Goal: Task Accomplishment & Management: Complete application form

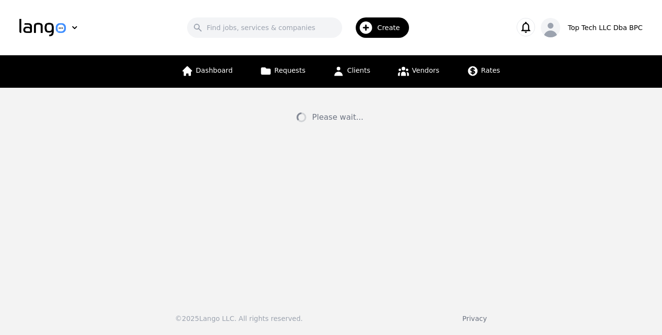
select select "US"
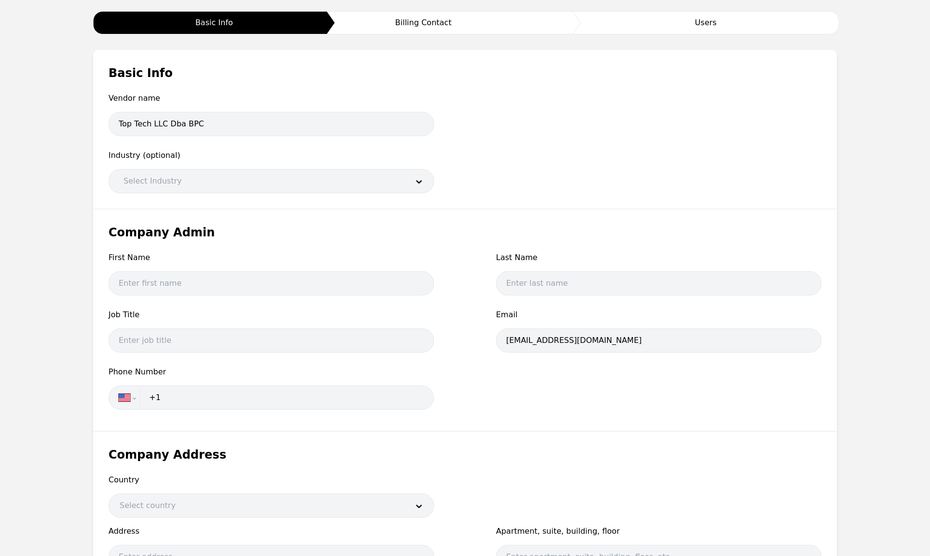
scroll to position [140, 0]
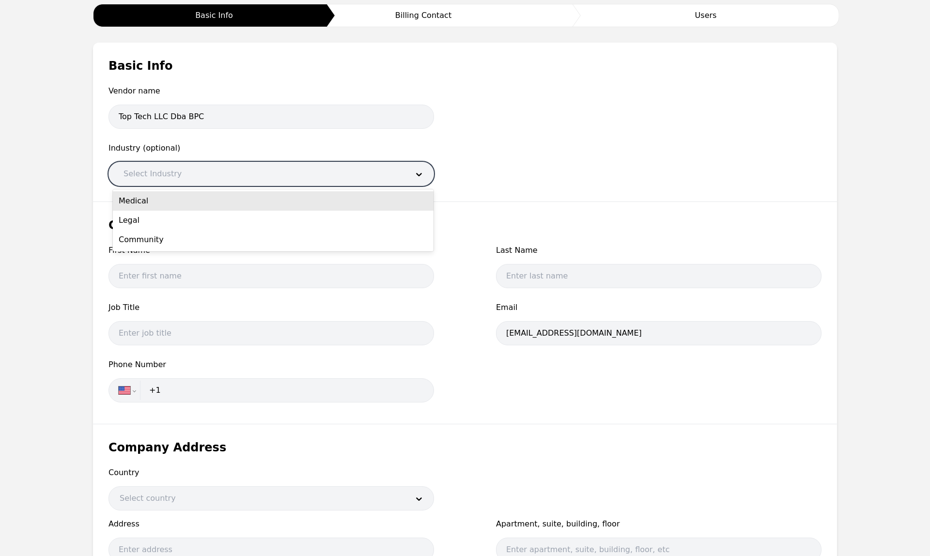
click at [402, 176] on div at bounding box center [259, 173] width 292 height 23
click at [240, 205] on div "Medical" at bounding box center [273, 200] width 321 height 19
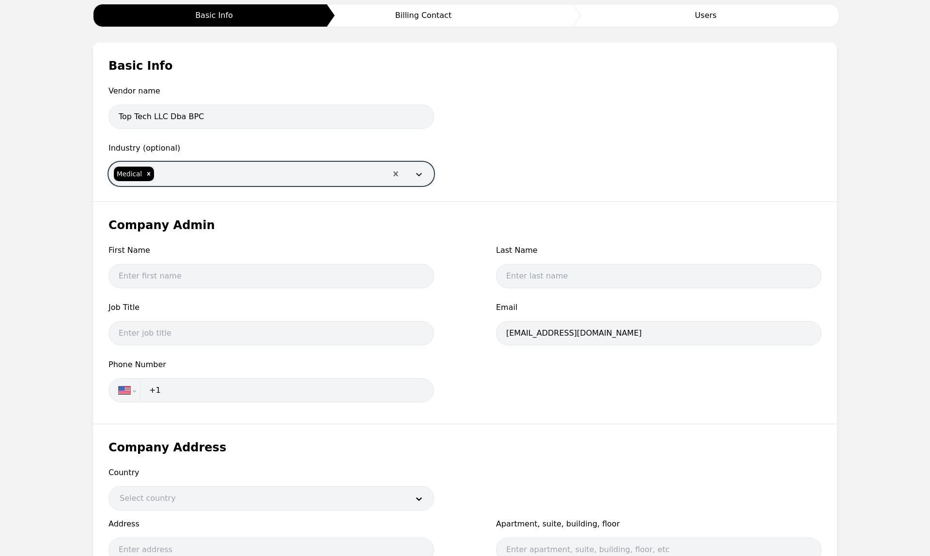
click at [417, 176] on icon at bounding box center [419, 174] width 10 height 10
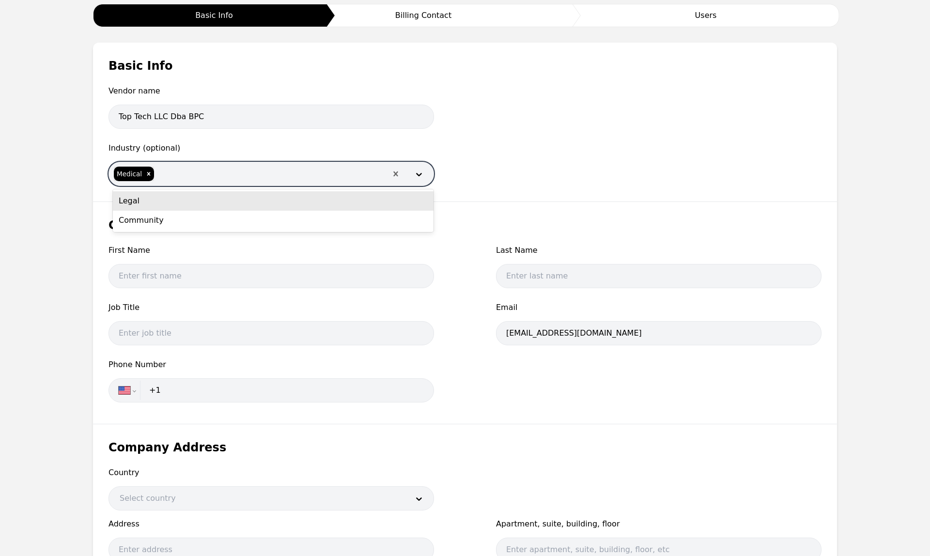
click at [386, 203] on div "Legal" at bounding box center [273, 200] width 321 height 19
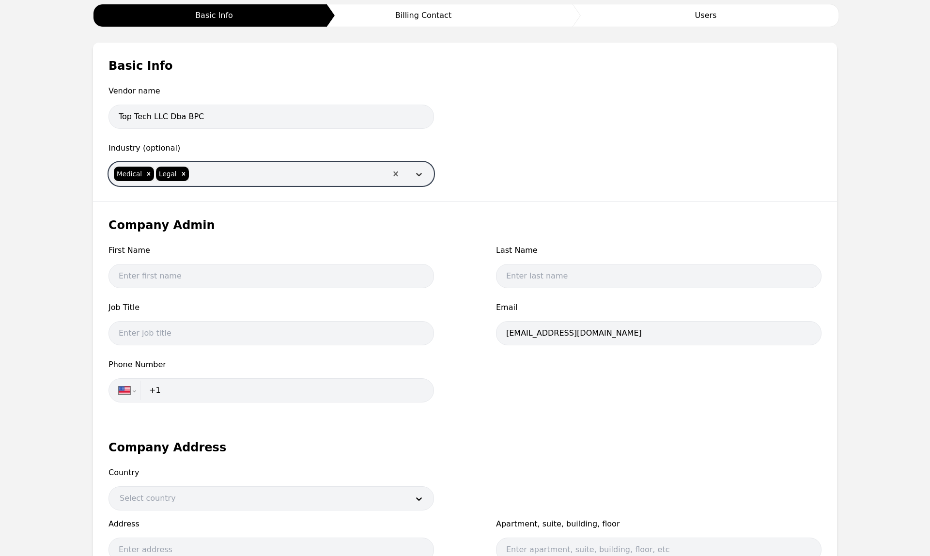
click at [416, 175] on icon at bounding box center [419, 174] width 10 height 10
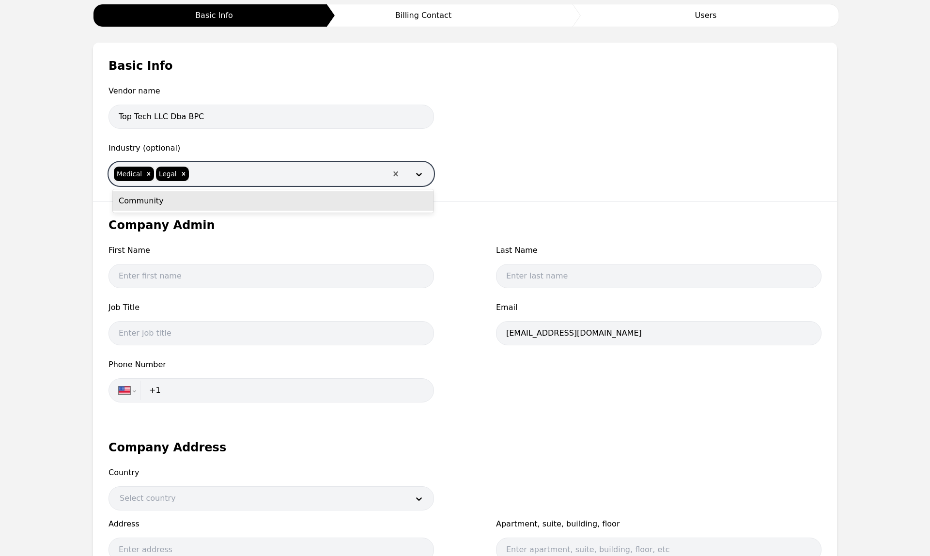
click at [377, 203] on div "Community" at bounding box center [273, 200] width 321 height 19
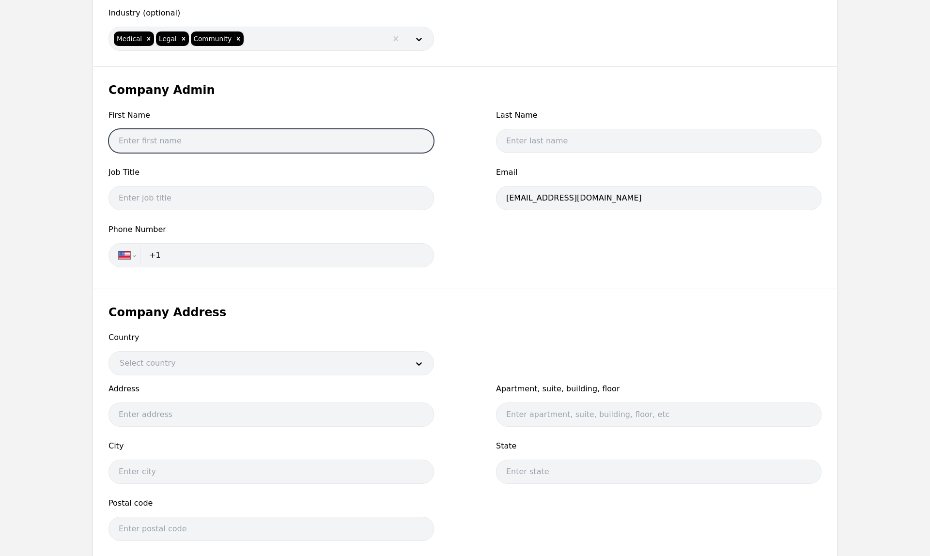
scroll to position [277, 0]
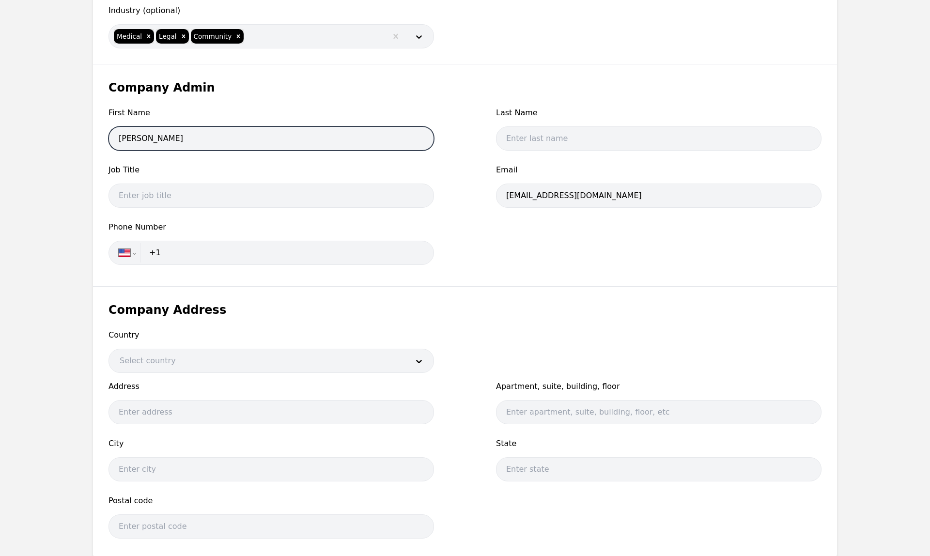
type input "[PERSON_NAME]"
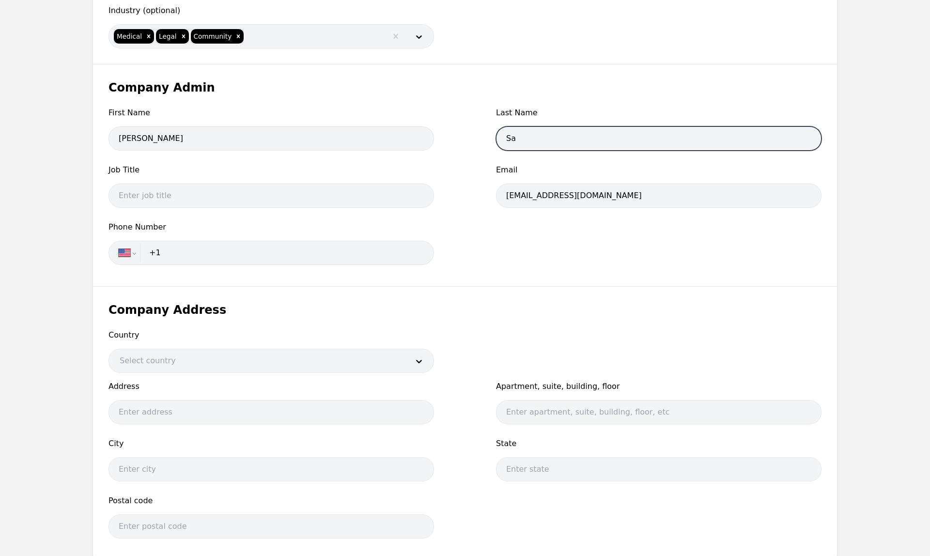
type input "Sar"
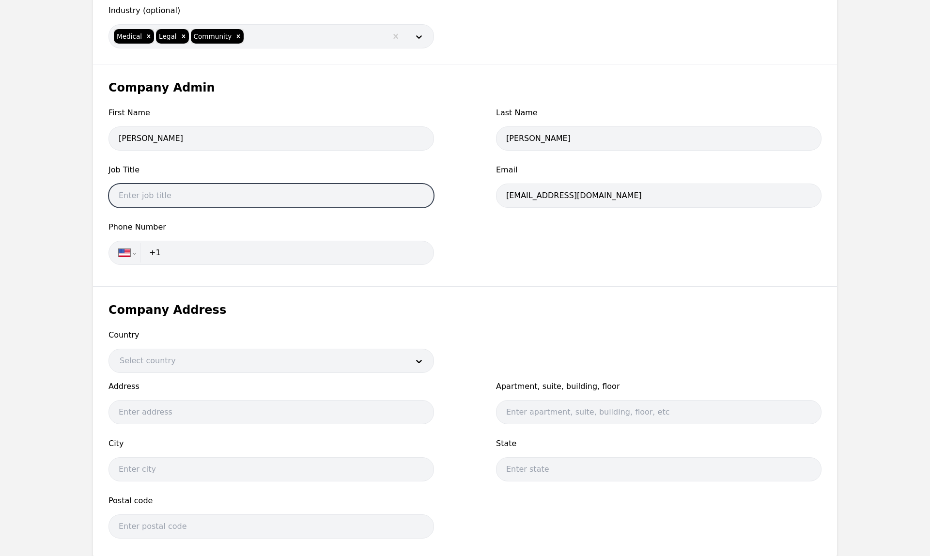
click at [419, 197] on input "text" at bounding box center [270, 196] width 325 height 24
click at [351, 197] on input "text" at bounding box center [270, 196] width 325 height 24
click at [416, 196] on input "text" at bounding box center [270, 196] width 325 height 24
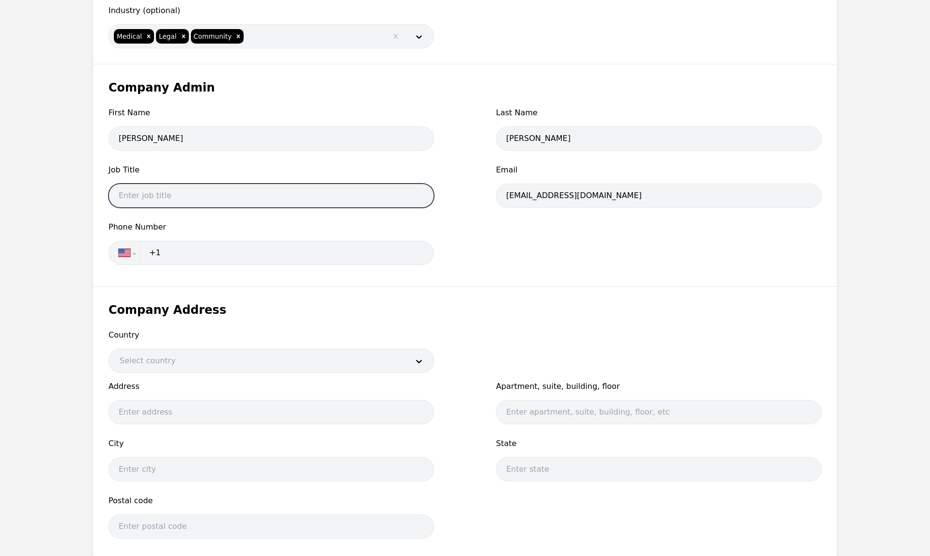
click at [416, 196] on input "text" at bounding box center [270, 196] width 325 height 24
click at [418, 197] on input "text" at bounding box center [270, 196] width 325 height 24
click at [358, 197] on input "text" at bounding box center [270, 196] width 325 height 24
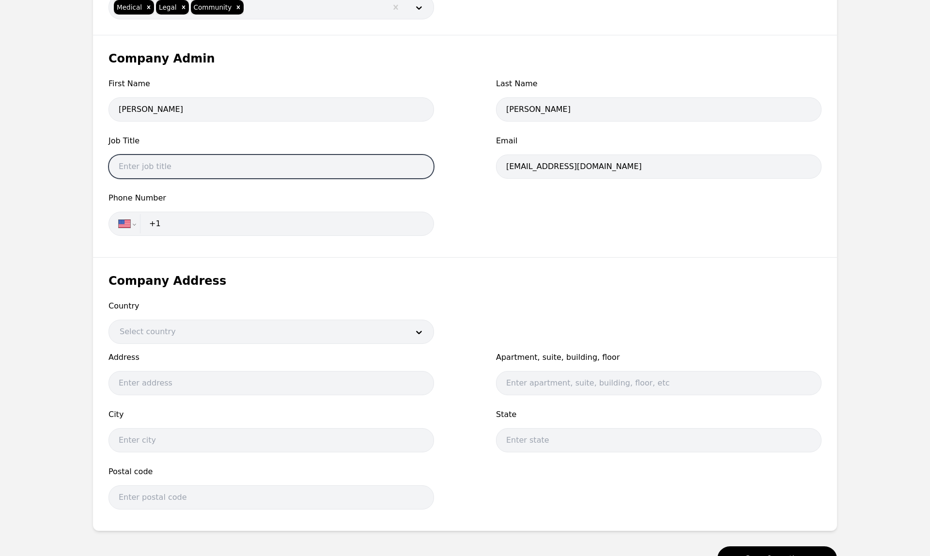
scroll to position [295, 0]
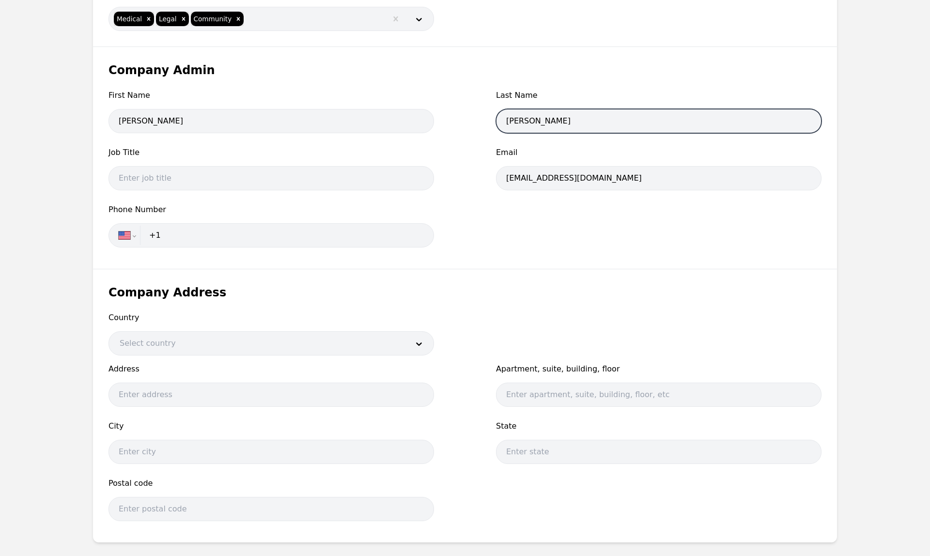
click at [568, 116] on input "[PERSON_NAME]" at bounding box center [658, 121] width 325 height 24
type input "[PERSON_NAME]"
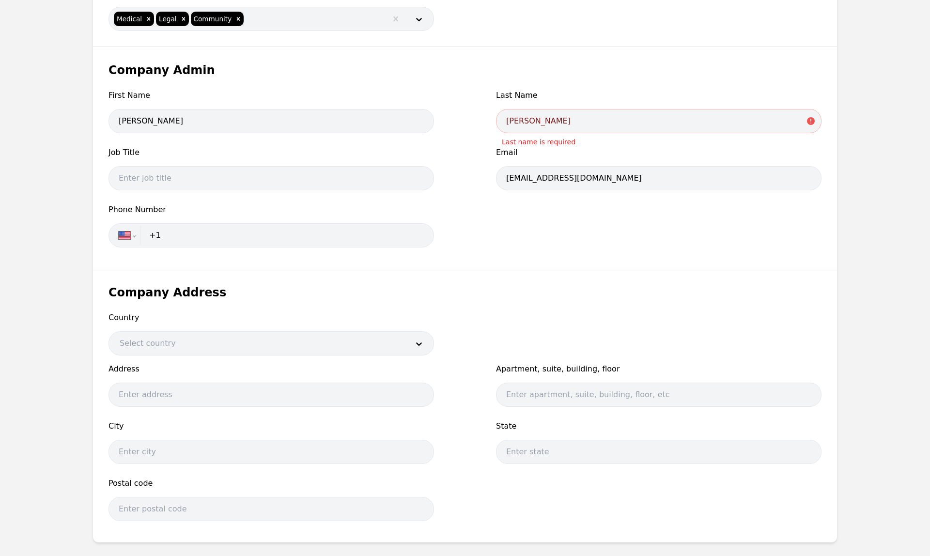
select select "SV"
type input "+503"
type input "[GEOGRAPHIC_DATA]"
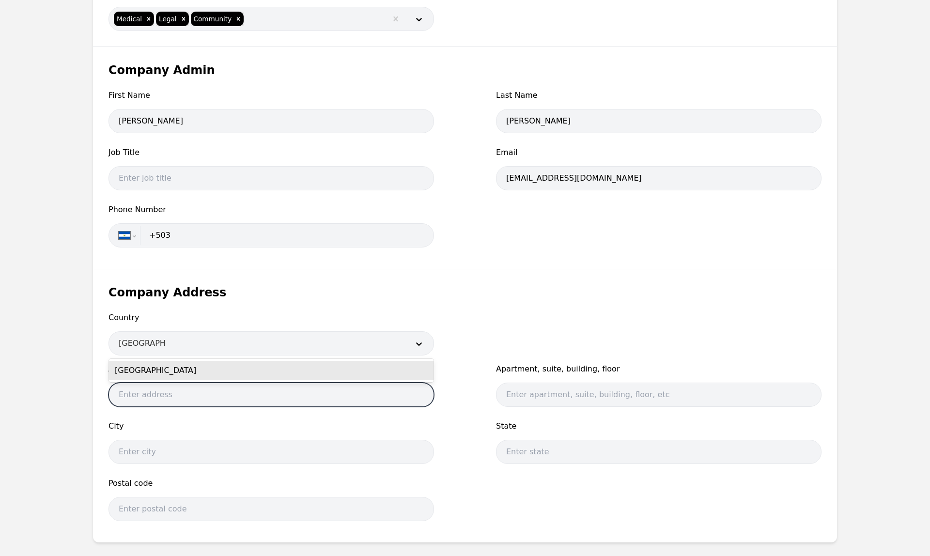
type input "Calle L 4"
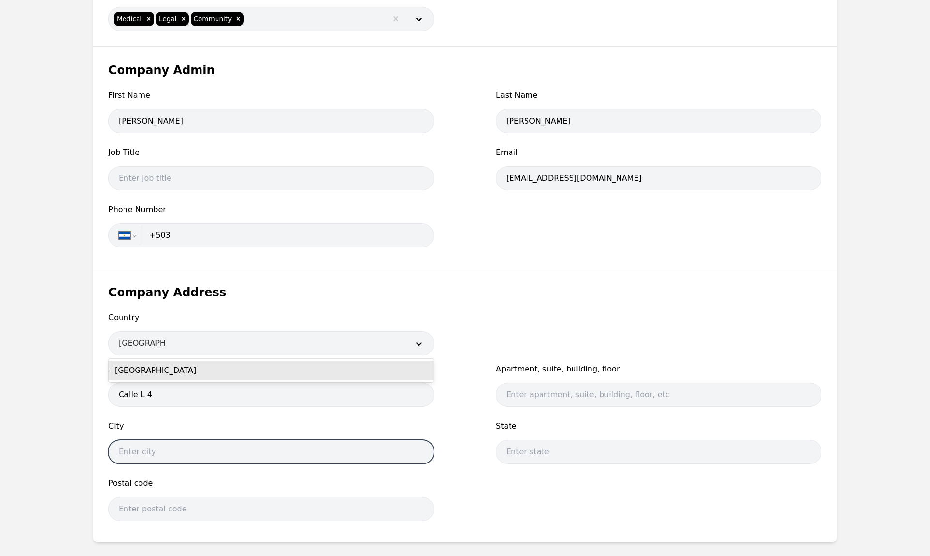
type input "Antiguo [GEOGRAPHIC_DATA]"
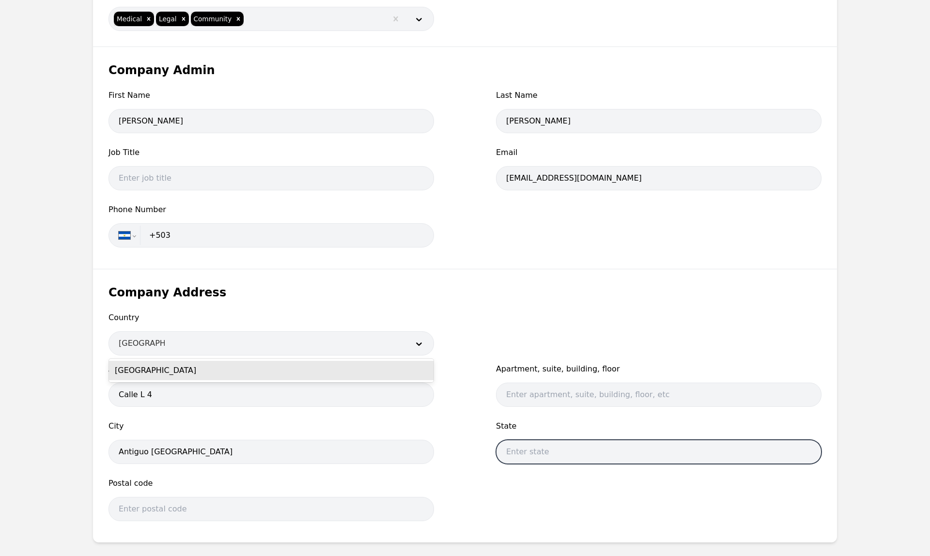
type input "La Libertad"
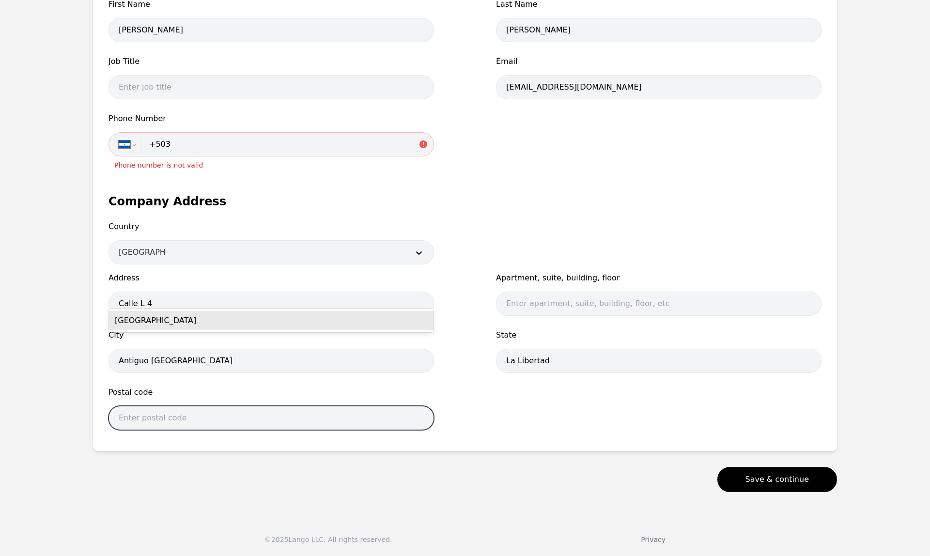
scroll to position [345, 0]
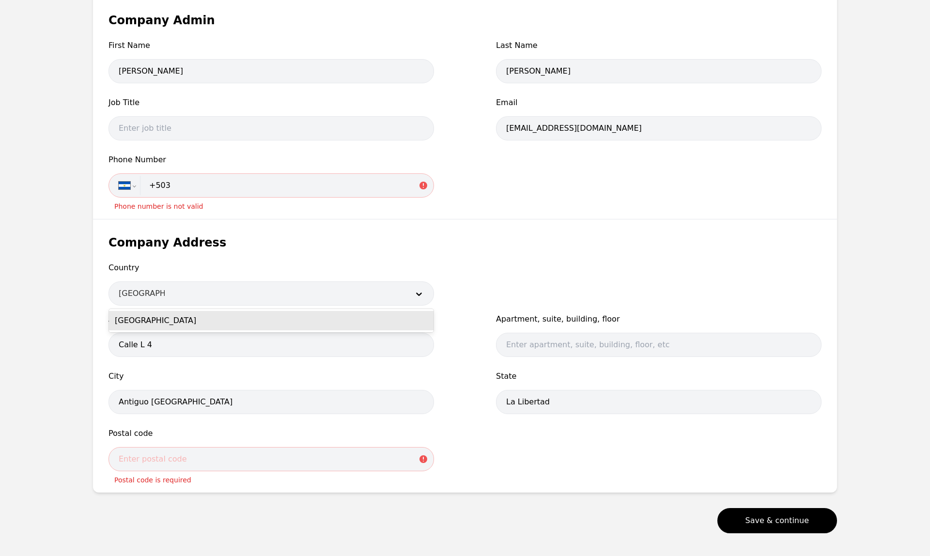
click at [312, 181] on input "+503" at bounding box center [283, 185] width 280 height 19
type input "[PHONE_NUMBER]"
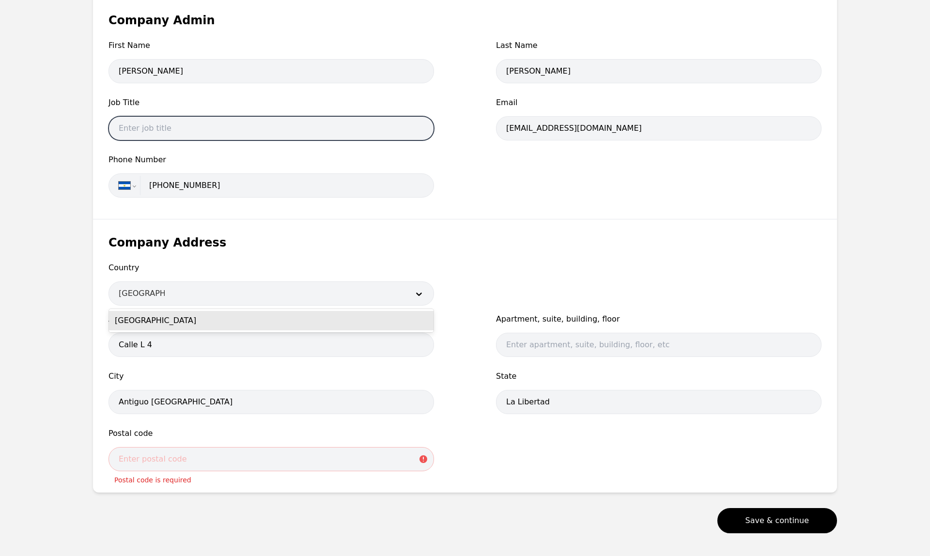
click at [324, 124] on input "text" at bounding box center [270, 128] width 325 height 24
click at [276, 134] on input "text" at bounding box center [270, 128] width 325 height 24
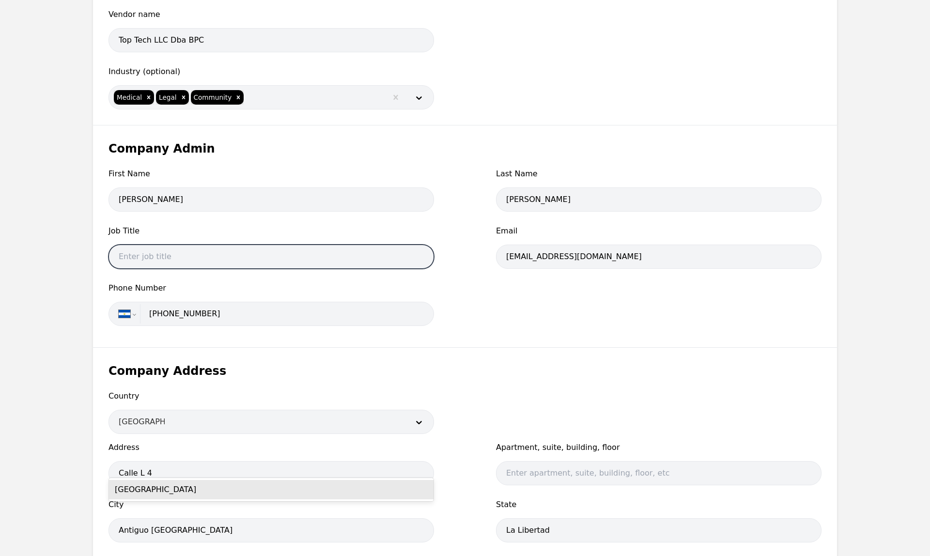
scroll to position [129, 0]
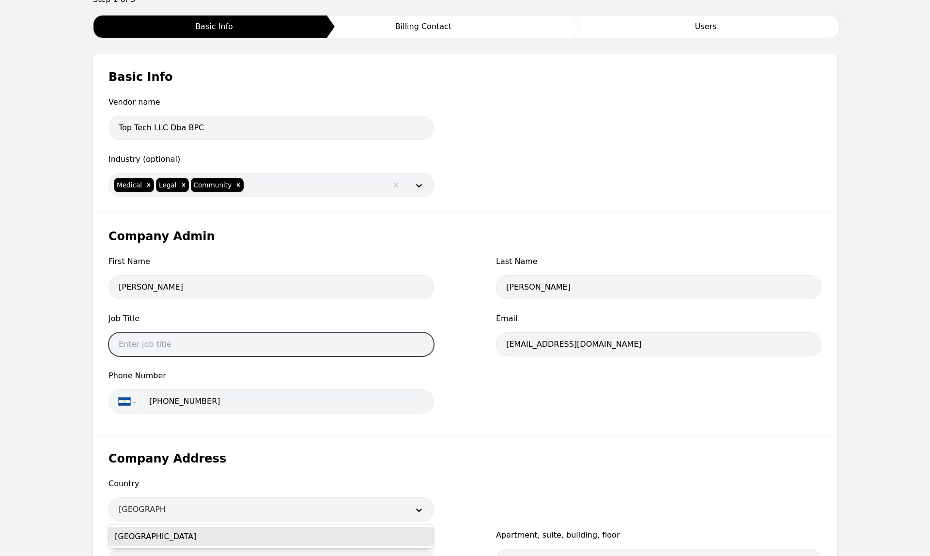
click at [233, 334] on input "text" at bounding box center [270, 344] width 325 height 24
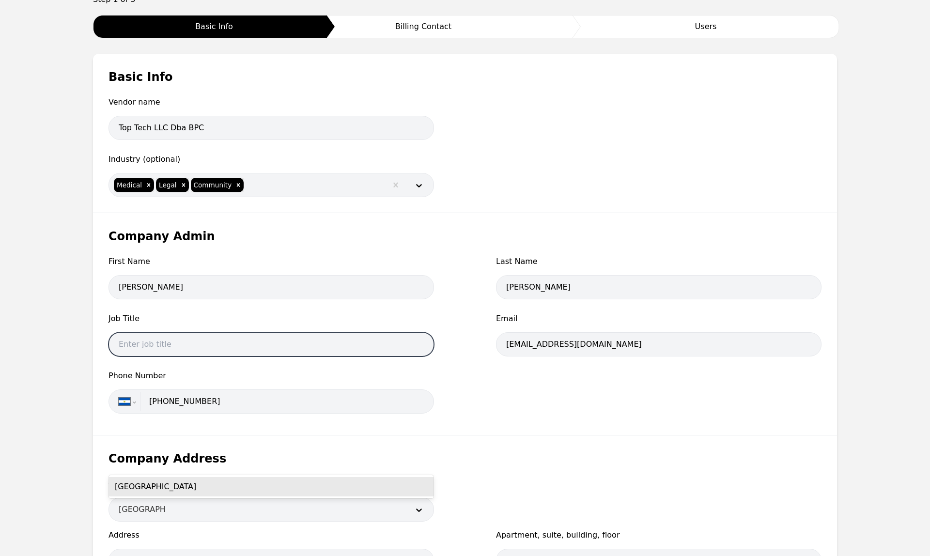
scroll to position [255, 0]
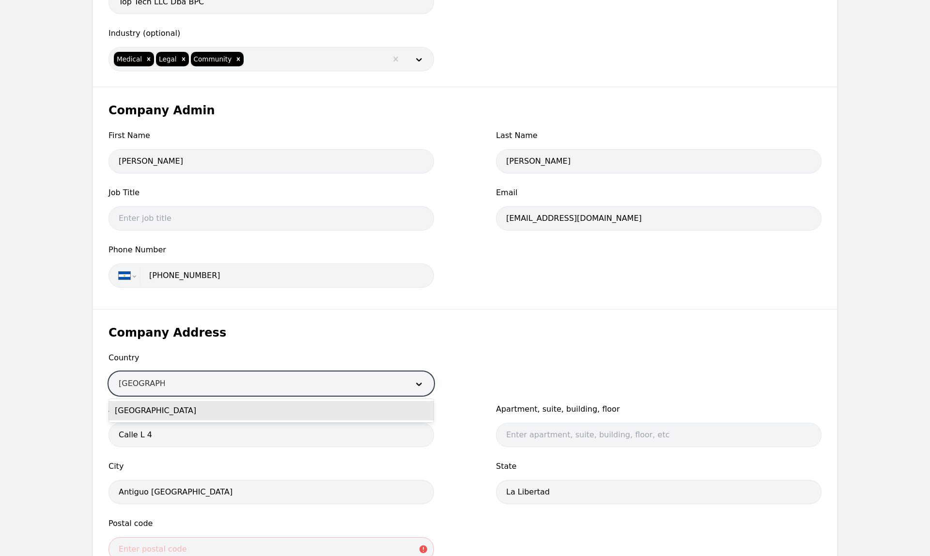
click at [204, 334] on div "[GEOGRAPHIC_DATA]" at bounding box center [271, 410] width 324 height 19
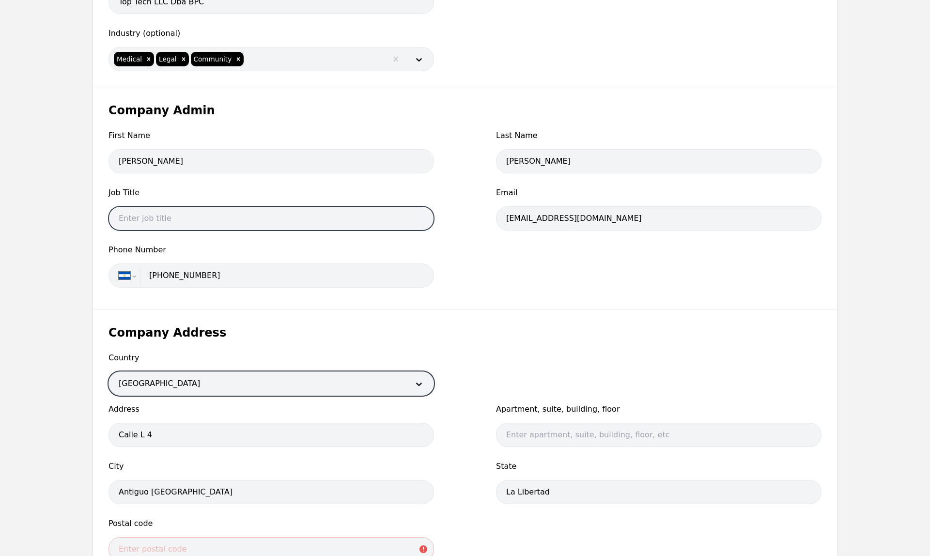
click at [245, 225] on input "text" at bounding box center [270, 218] width 325 height 24
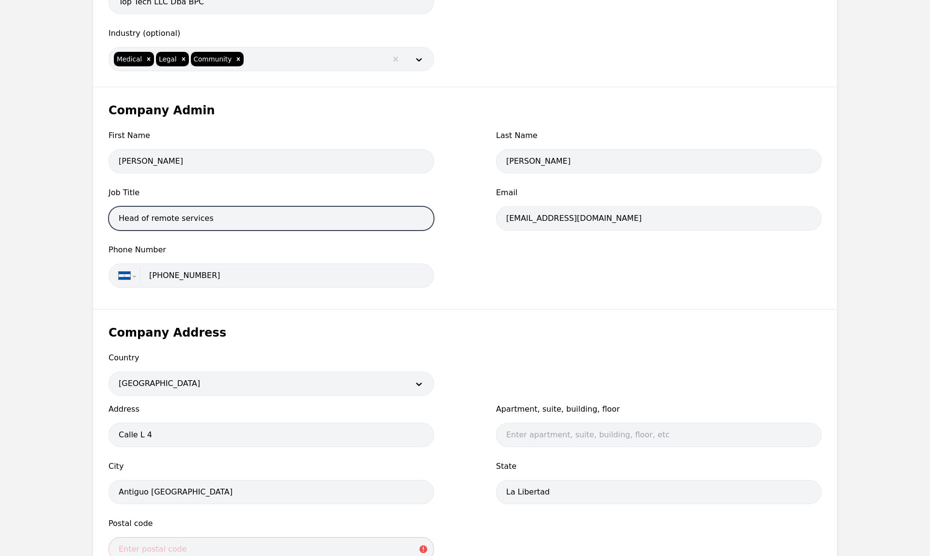
type input "Head of remote services"
click at [506, 268] on div "First Name [PERSON_NAME] Last Name [PERSON_NAME] Job Title Head of remote servi…" at bounding box center [464, 212] width 713 height 164
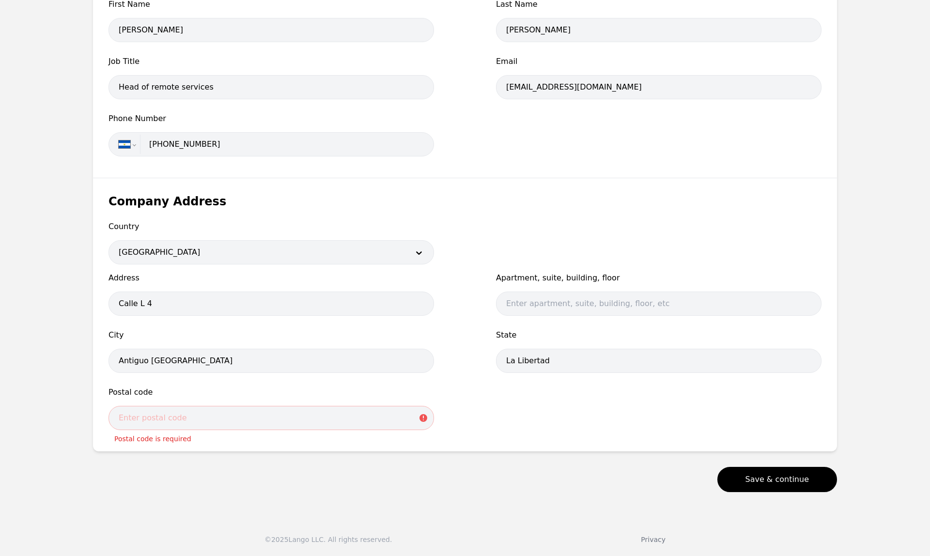
scroll to position [386, 0]
click at [274, 334] on input "text" at bounding box center [270, 418] width 325 height 24
click at [276, 334] on input "text" at bounding box center [270, 418] width 325 height 24
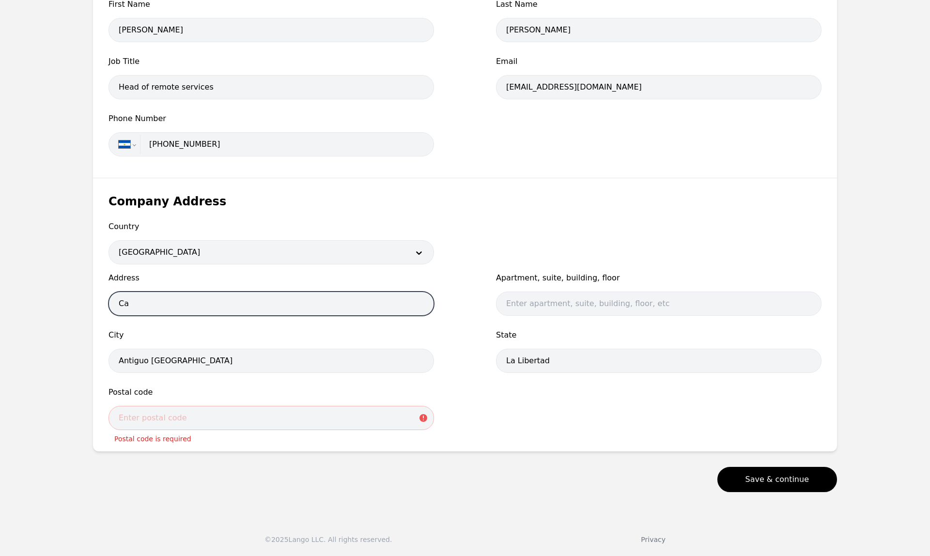
type input "C"
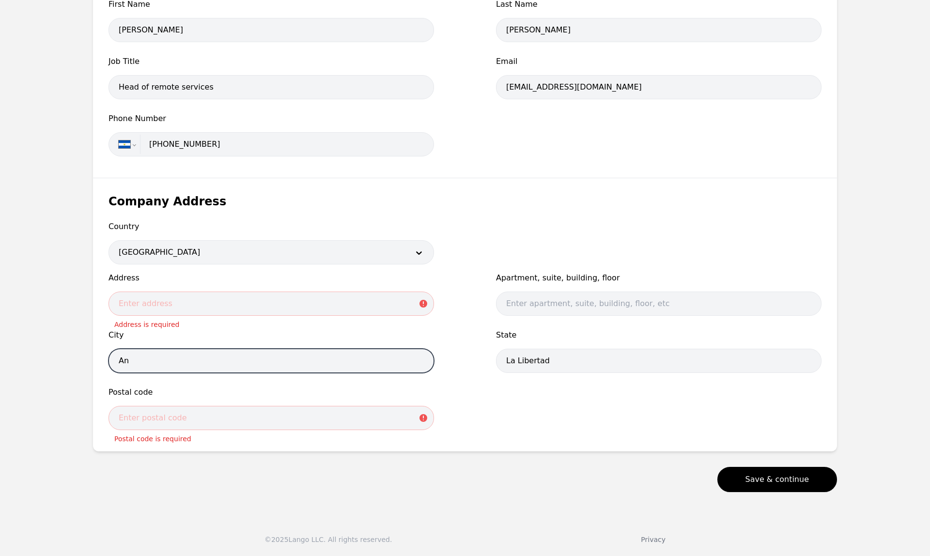
type input "A"
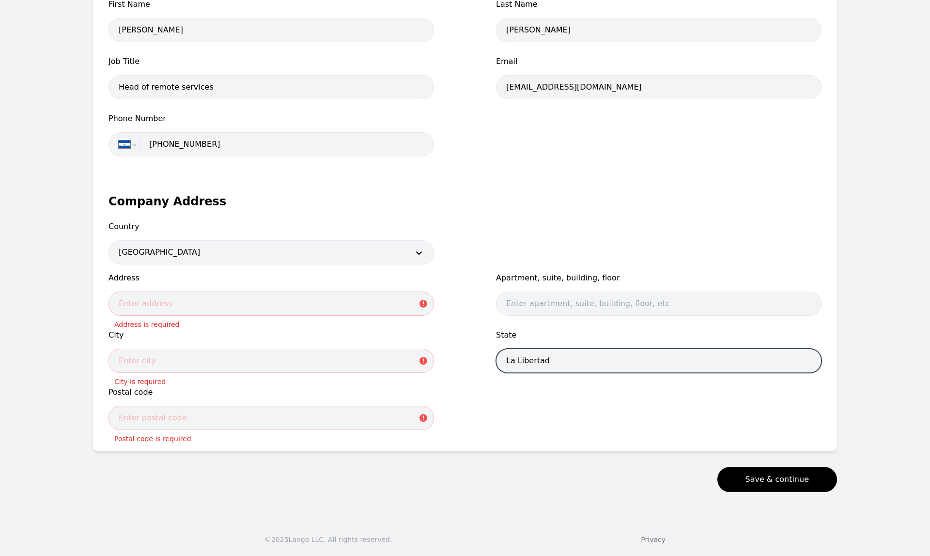
click at [563, 334] on input "La Libertad" at bounding box center [658, 361] width 325 height 24
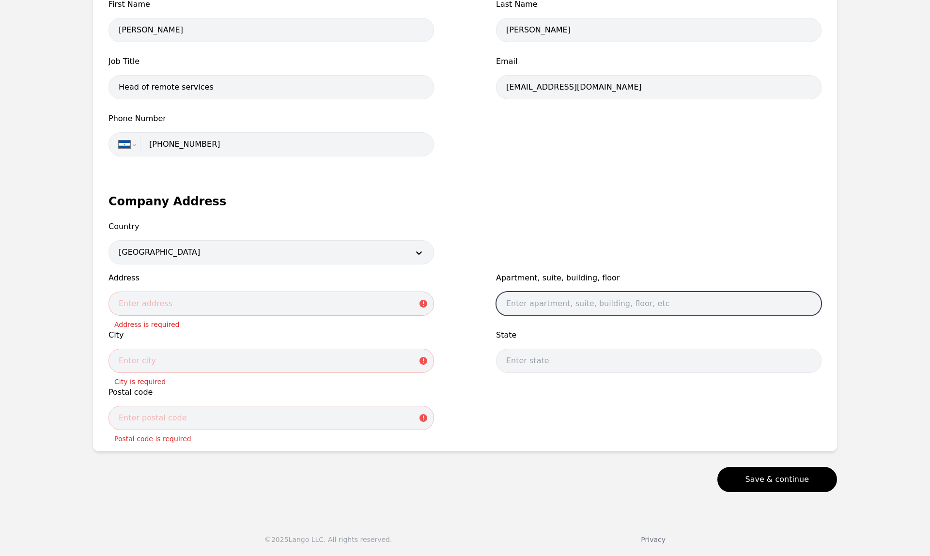
click at [622, 306] on input "text" at bounding box center [658, 304] width 325 height 24
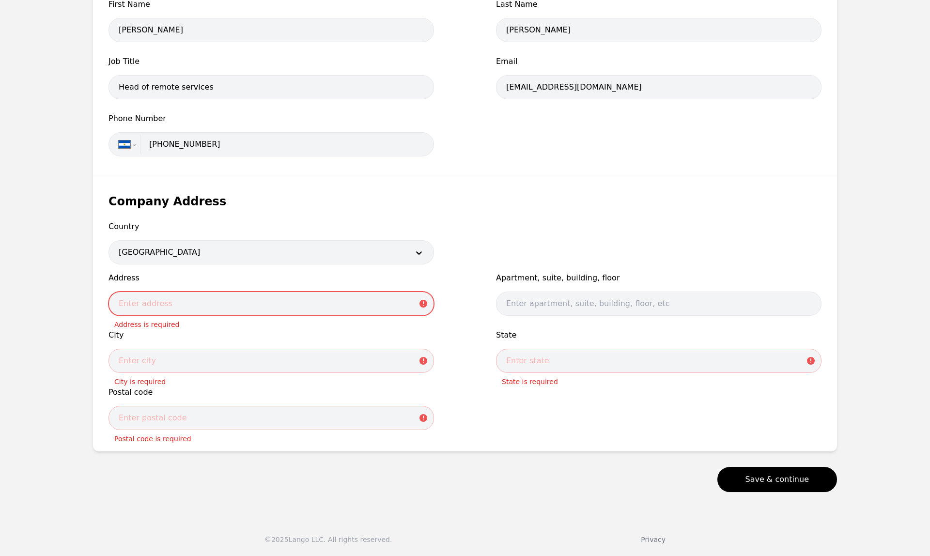
click at [255, 304] on input "text" at bounding box center [270, 304] width 325 height 24
click at [220, 334] on input "text" at bounding box center [270, 418] width 325 height 24
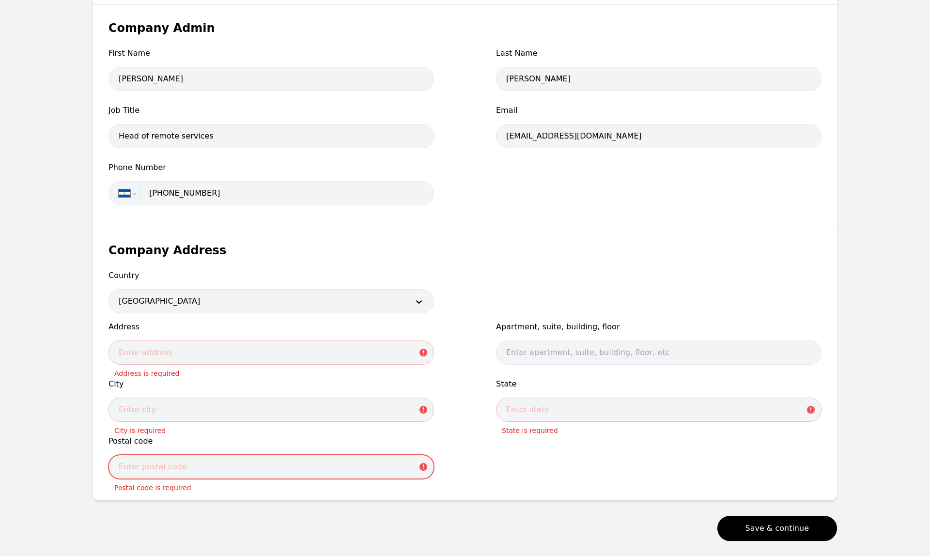
scroll to position [334, 0]
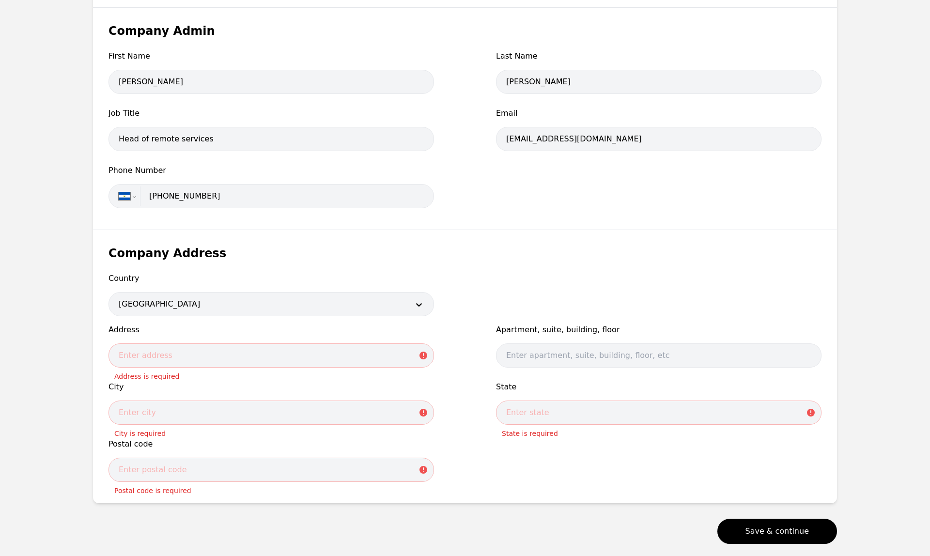
click at [295, 200] on input "[PHONE_NUMBER]" at bounding box center [283, 195] width 280 height 19
click at [275, 193] on input "[PHONE_NUMBER]" at bounding box center [283, 195] width 280 height 19
select select "US"
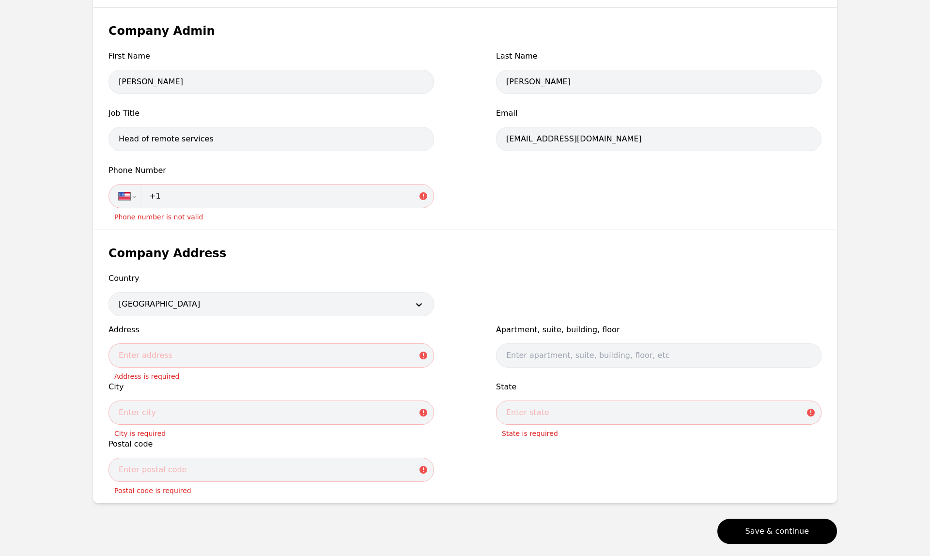
click at [274, 196] on input "+1" at bounding box center [283, 195] width 280 height 19
paste input "[PHONE_NUMBER]"
type input "[PHONE_NUMBER]"
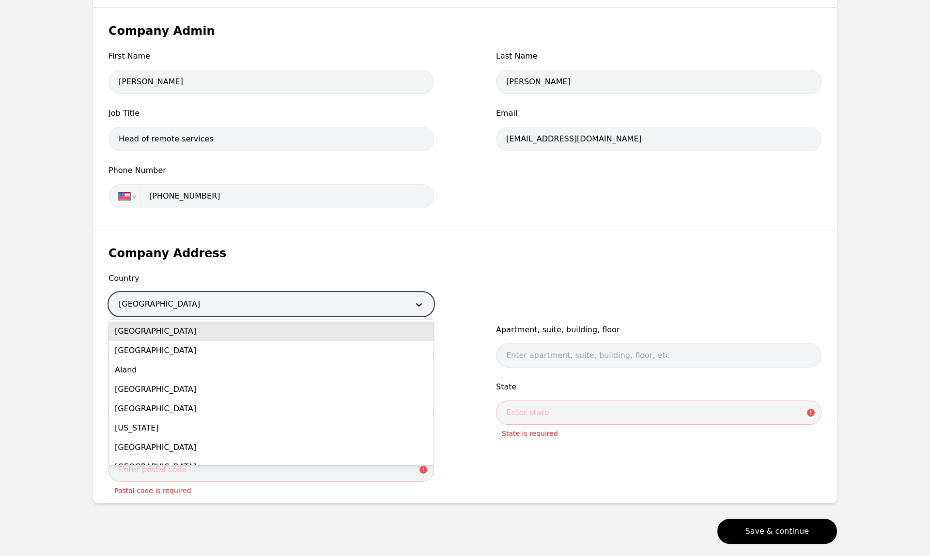
click at [214, 308] on div at bounding box center [256, 303] width 295 height 23
click at [205, 331] on div "[GEOGRAPHIC_DATA]" at bounding box center [271, 331] width 324 height 19
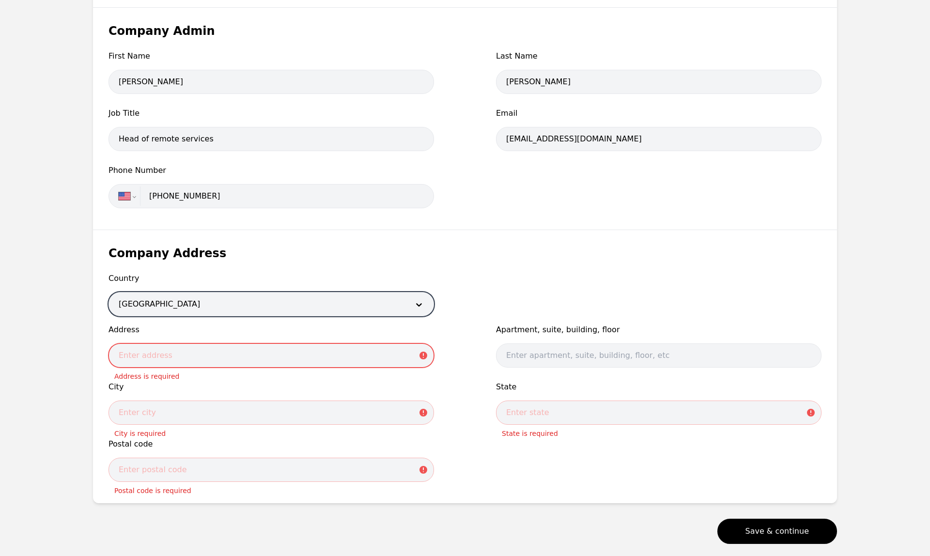
click at [223, 334] on input "text" at bounding box center [270, 355] width 325 height 24
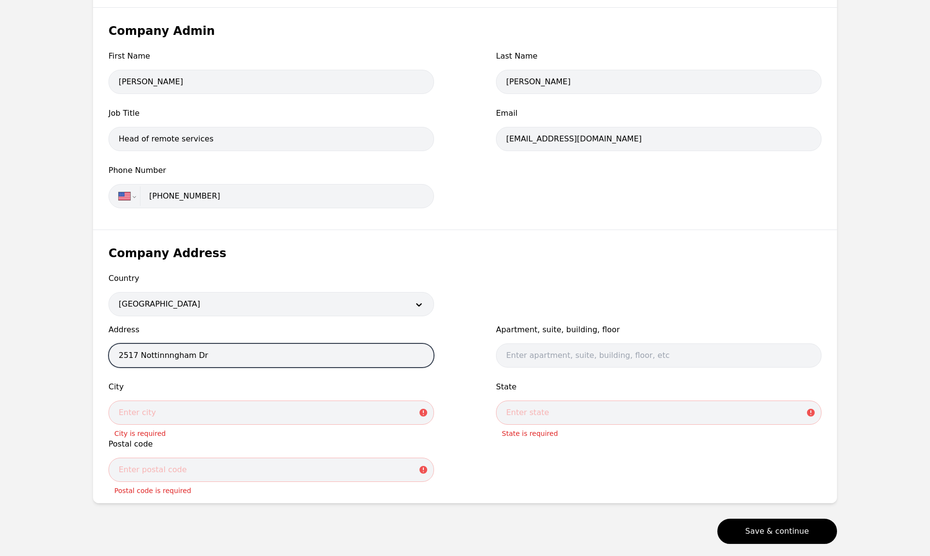
type input "2517 Nottinnngham Dr"
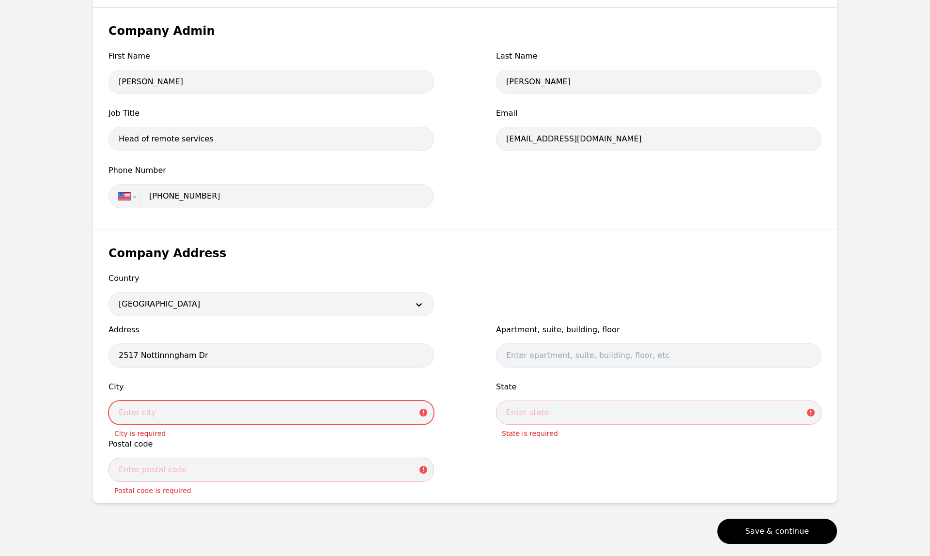
click at [222, 334] on input "text" at bounding box center [270, 412] width 325 height 24
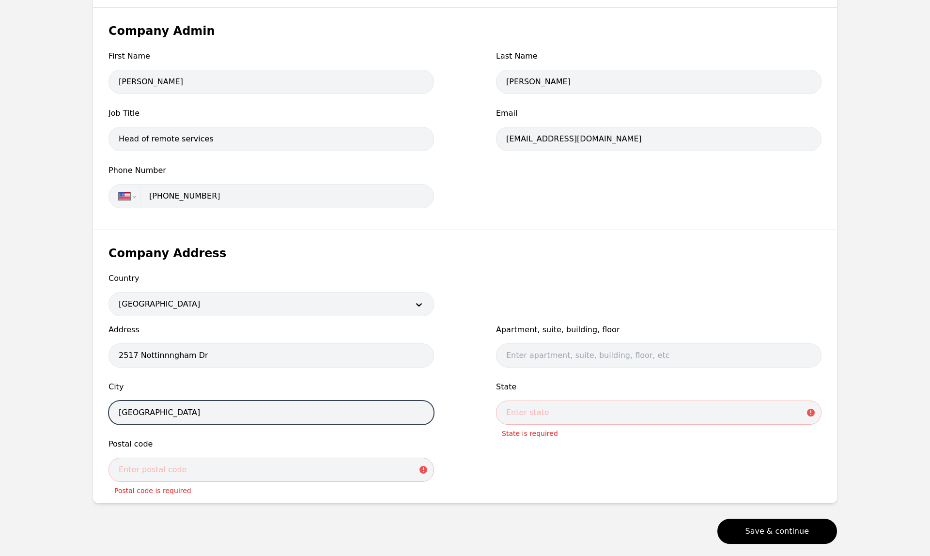
type input "[GEOGRAPHIC_DATA]"
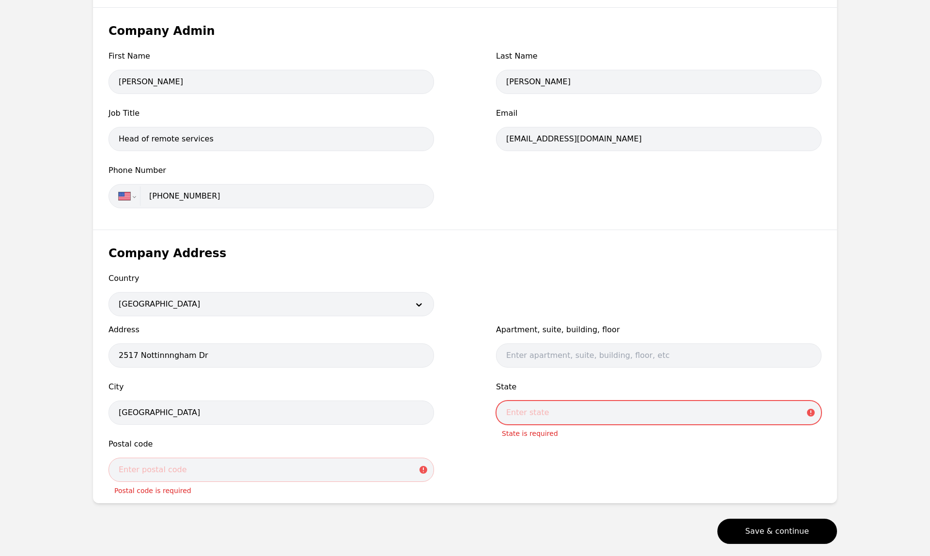
click at [520, 334] on input "text" at bounding box center [658, 412] width 325 height 24
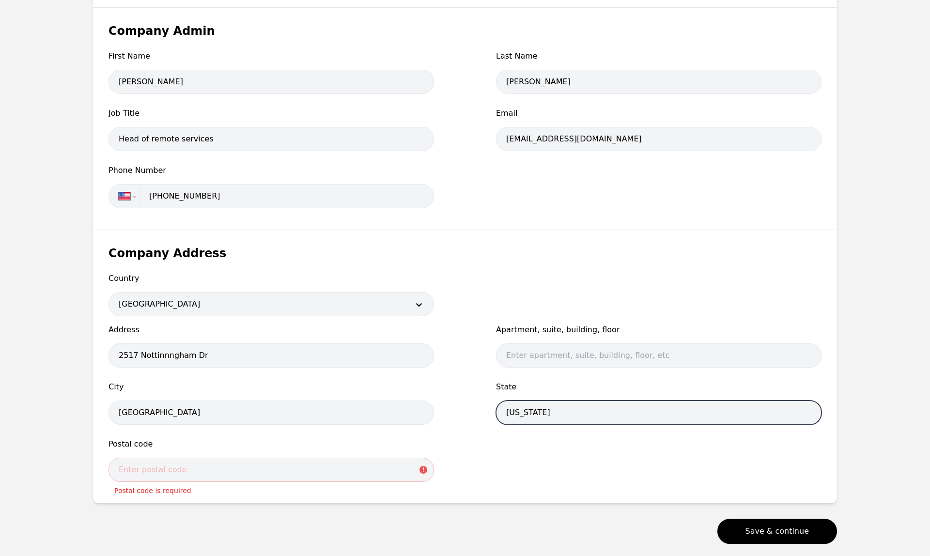
type input "[US_STATE]"
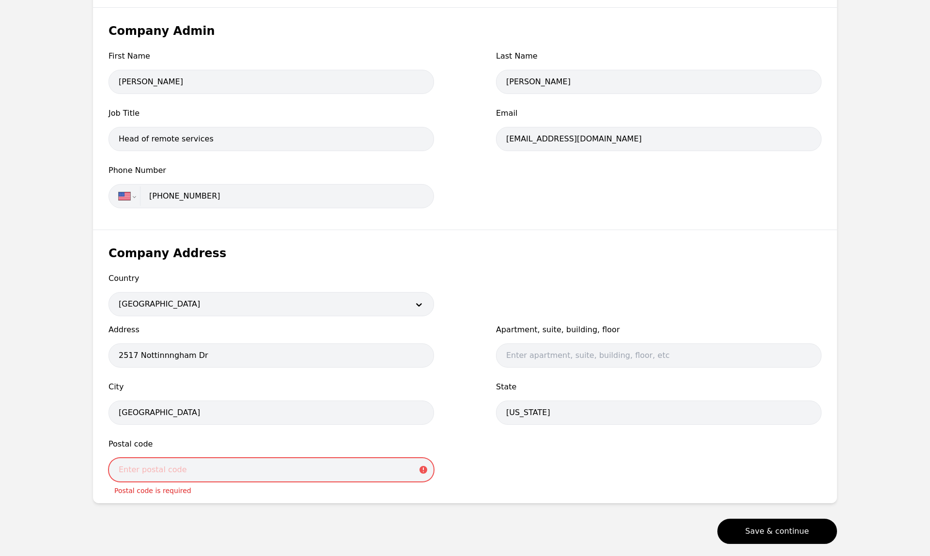
click at [349, 334] on input "text" at bounding box center [270, 470] width 325 height 24
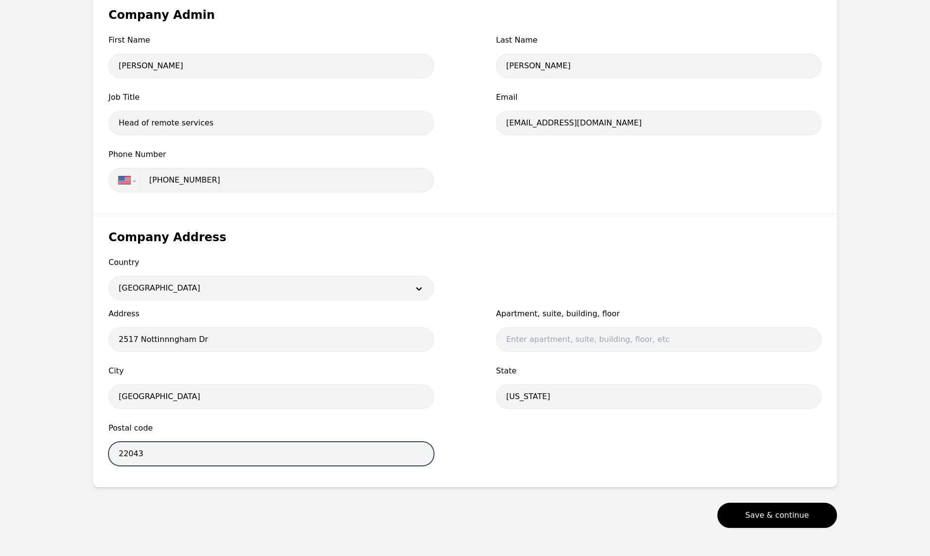
scroll to position [351, 0]
type input "22043"
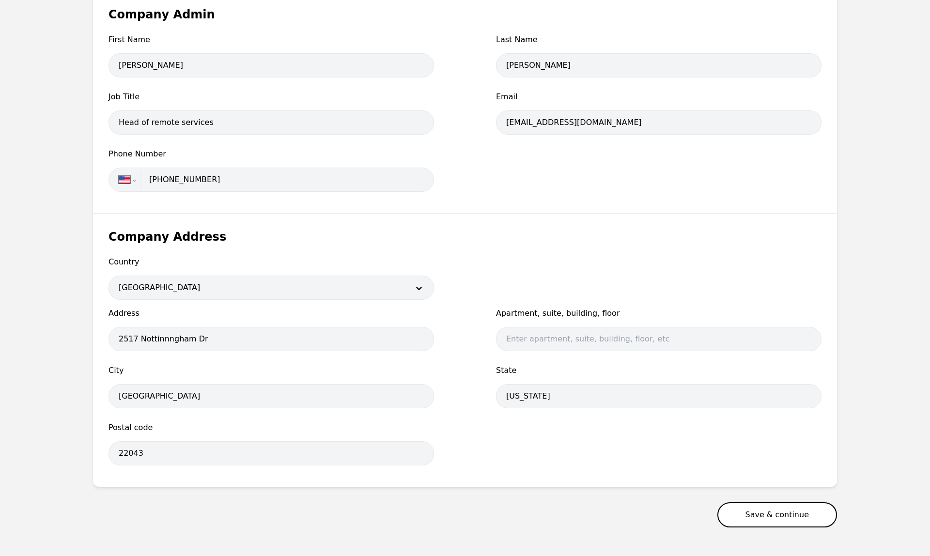
click at [661, 334] on button "Save & continue" at bounding box center [777, 514] width 120 height 25
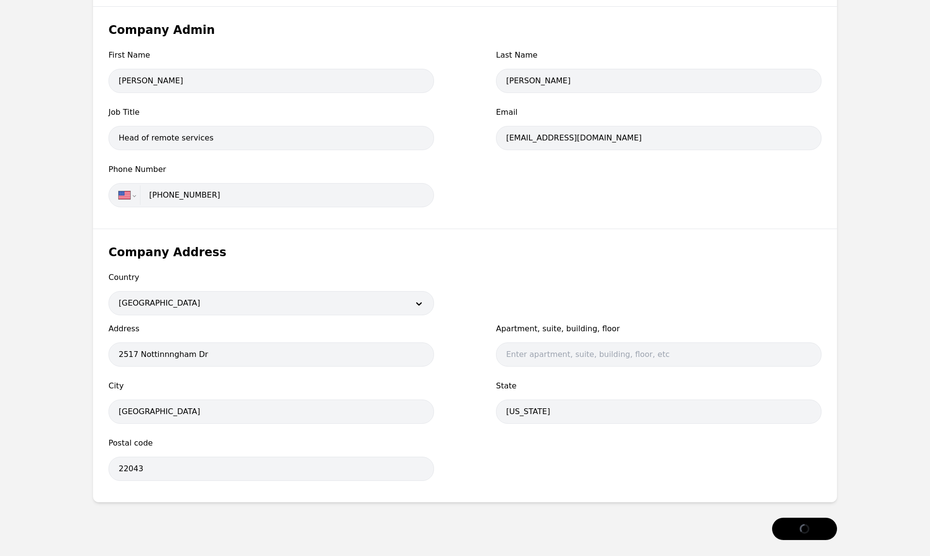
select select "US"
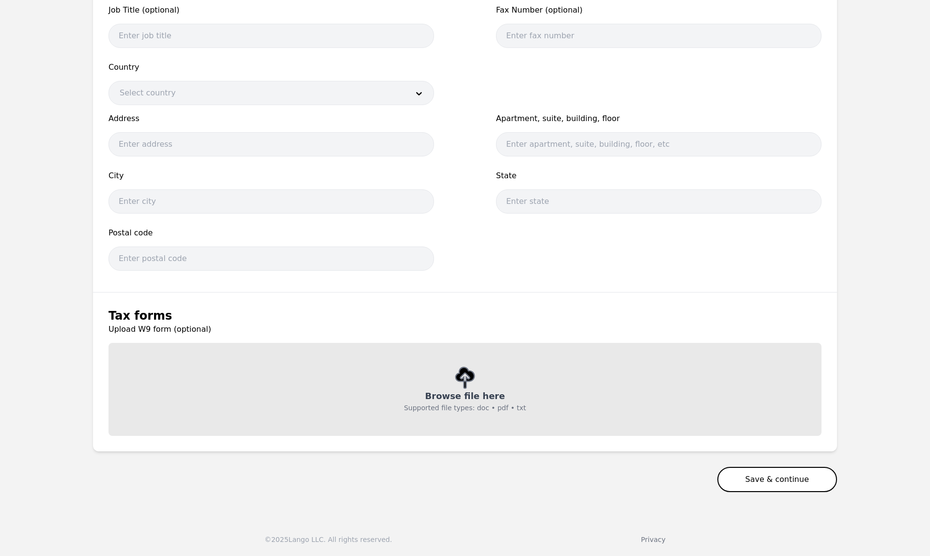
click at [661, 334] on button "Save & continue" at bounding box center [777, 479] width 120 height 25
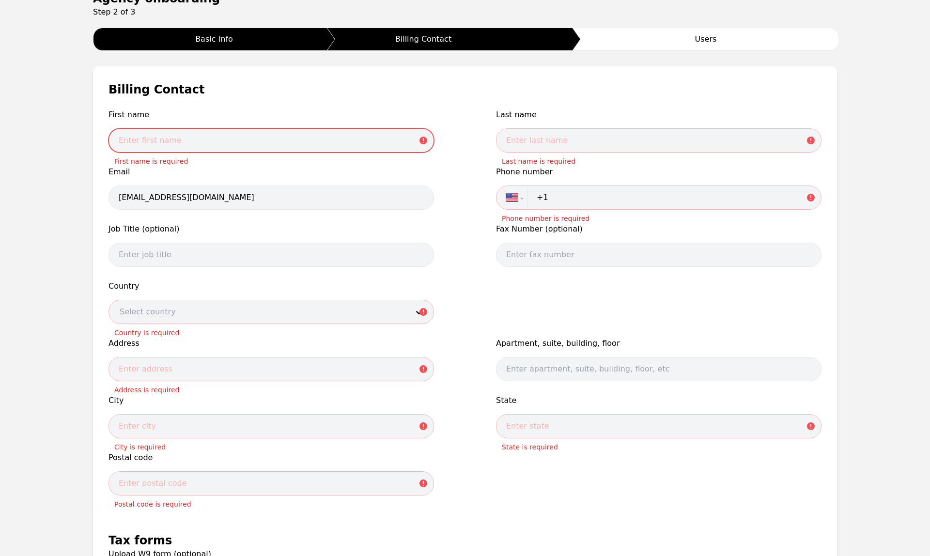
scroll to position [117, 0]
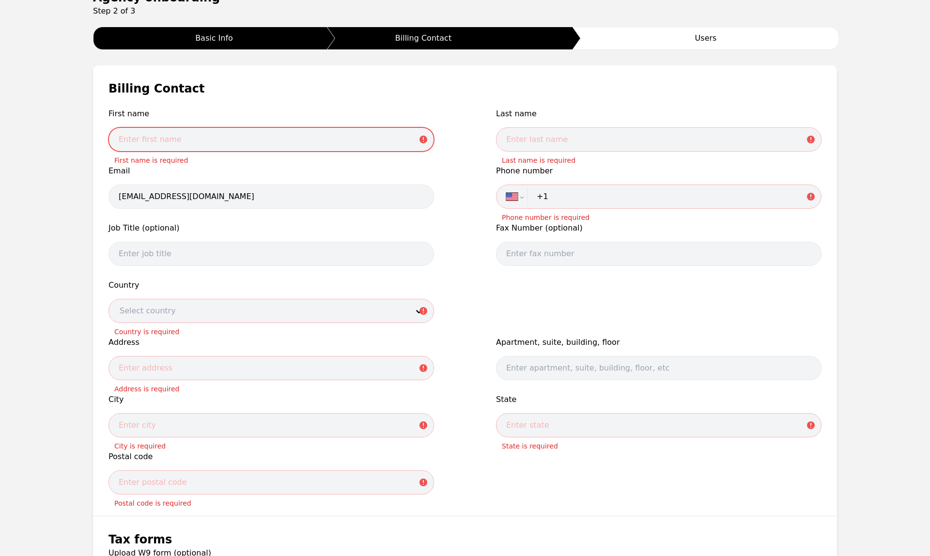
type input "K"
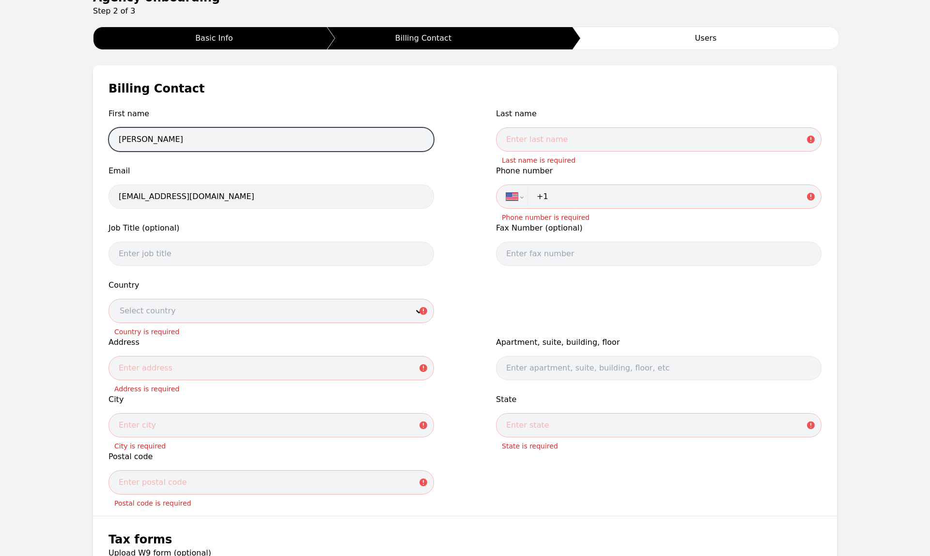
type input "[PERSON_NAME]"
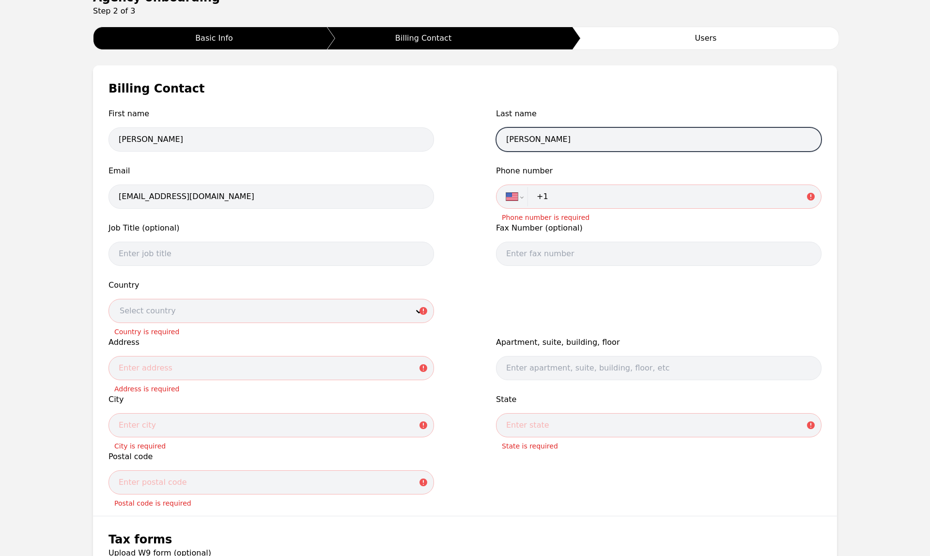
type input "[PERSON_NAME]"
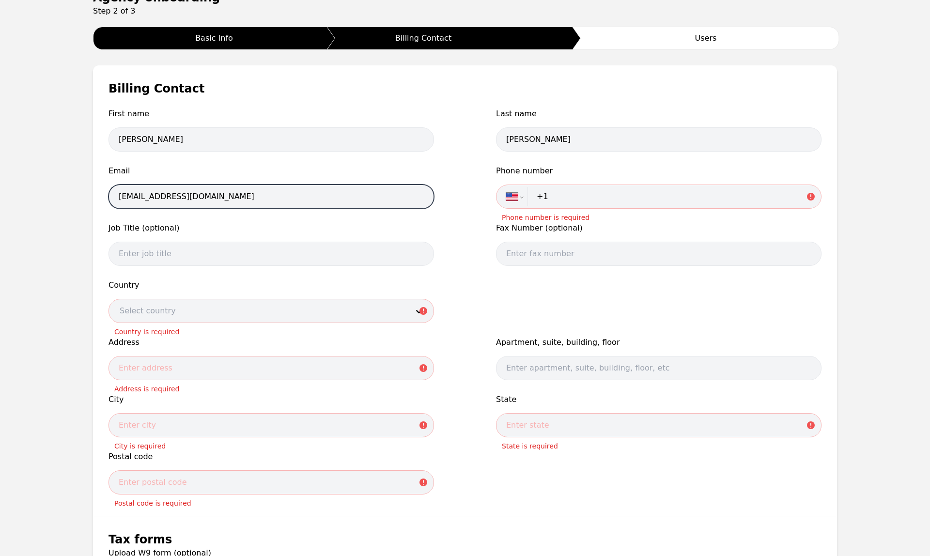
click at [143, 197] on input "[EMAIL_ADDRESS][DOMAIN_NAME]" at bounding box center [270, 197] width 325 height 24
type input "[PERSON_NAME][EMAIL_ADDRESS][PERSON_NAME][DOMAIN_NAME]"
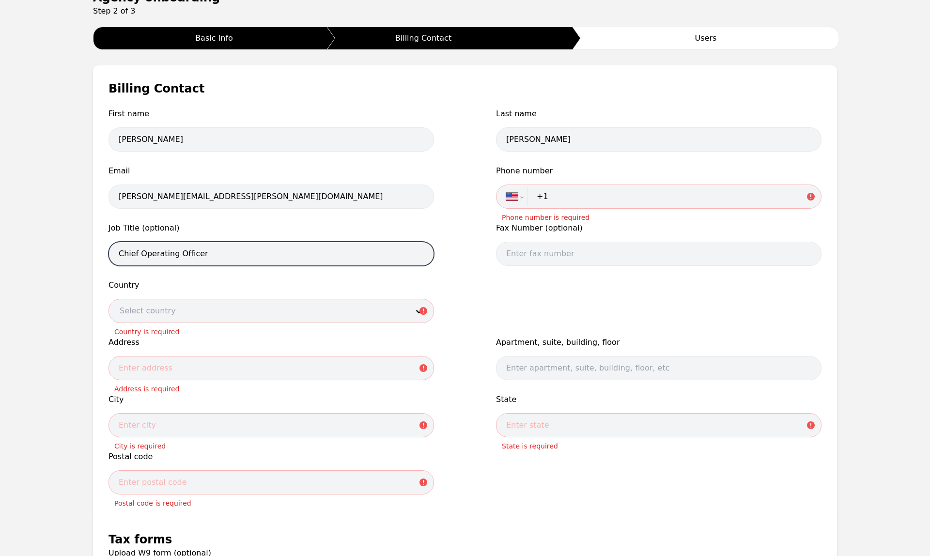
type input "Chief Operating Officer"
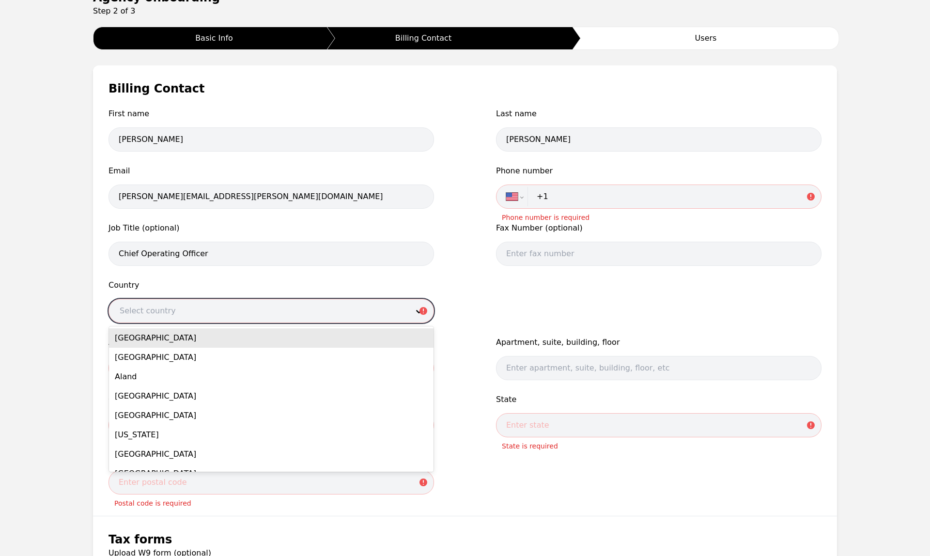
click at [217, 309] on div at bounding box center [256, 310] width 295 height 23
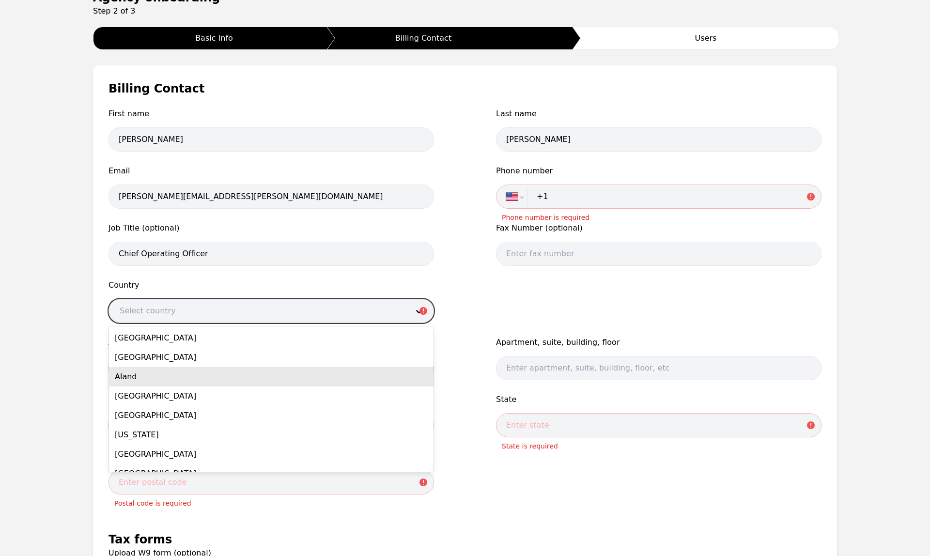
scroll to position [0, 0]
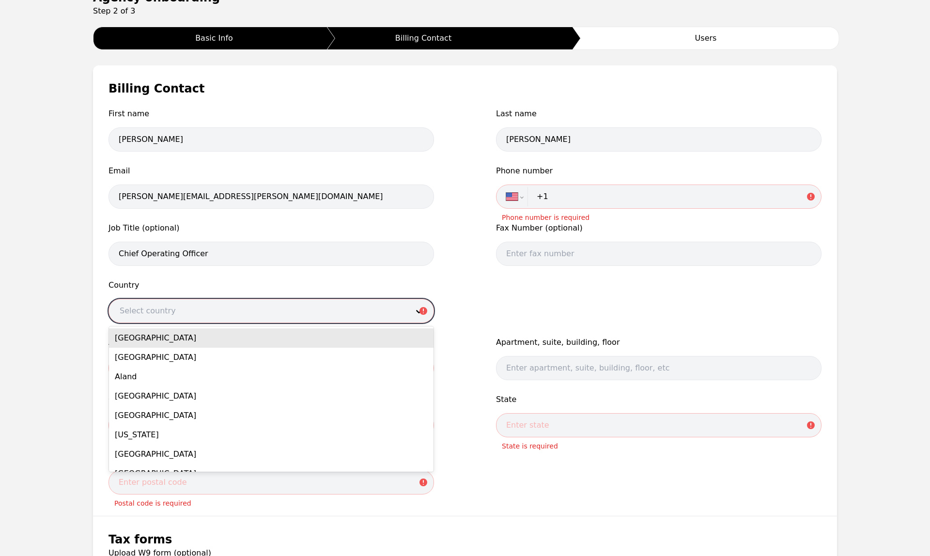
click at [354, 277] on div "First name [PERSON_NAME] Last name [PERSON_NAME] Email [PERSON_NAME][EMAIL_ADDR…" at bounding box center [464, 304] width 713 height 392
click at [356, 312] on div at bounding box center [256, 310] width 295 height 23
click at [316, 334] on div "[GEOGRAPHIC_DATA]" at bounding box center [271, 337] width 324 height 19
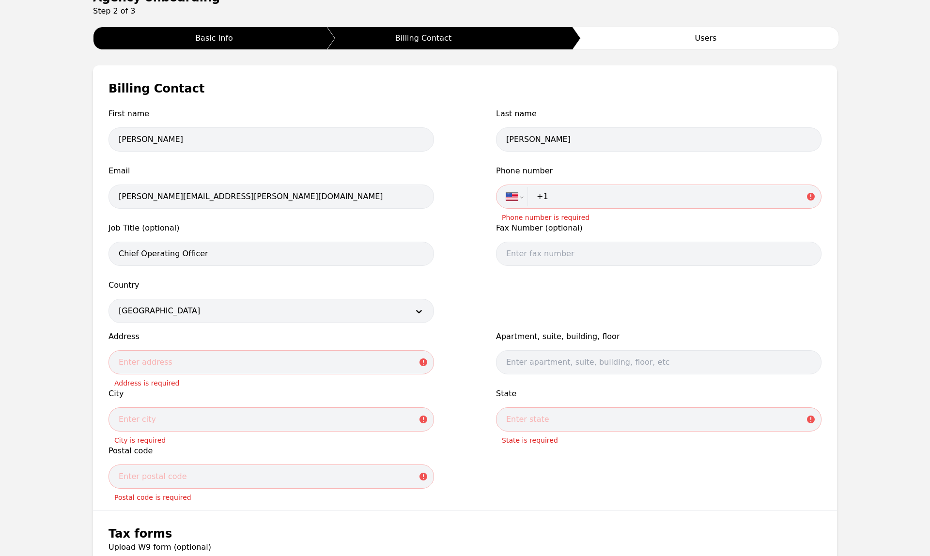
paste input "[PHONE_NUMBER]"
type input "[PHONE_NUMBER]"
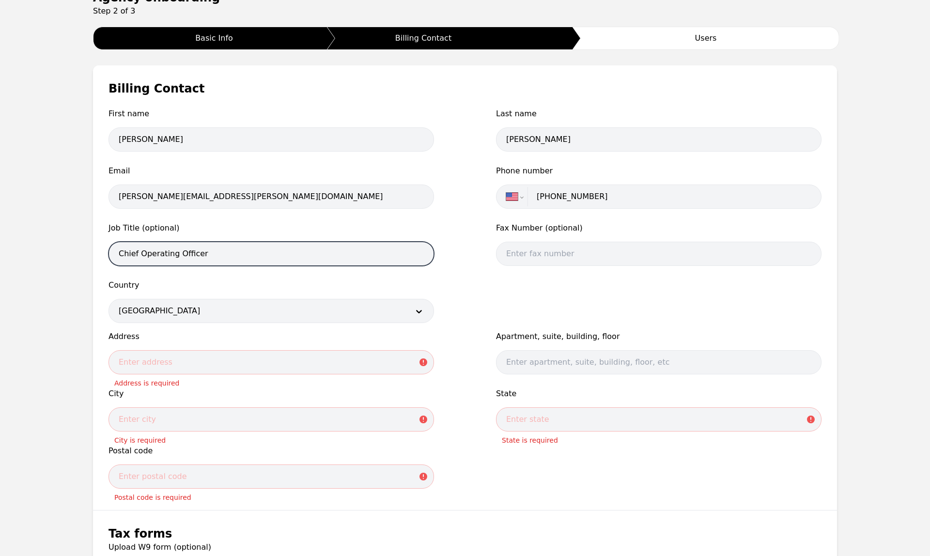
click at [326, 251] on input "Chief Operating Officer" at bounding box center [270, 254] width 325 height 24
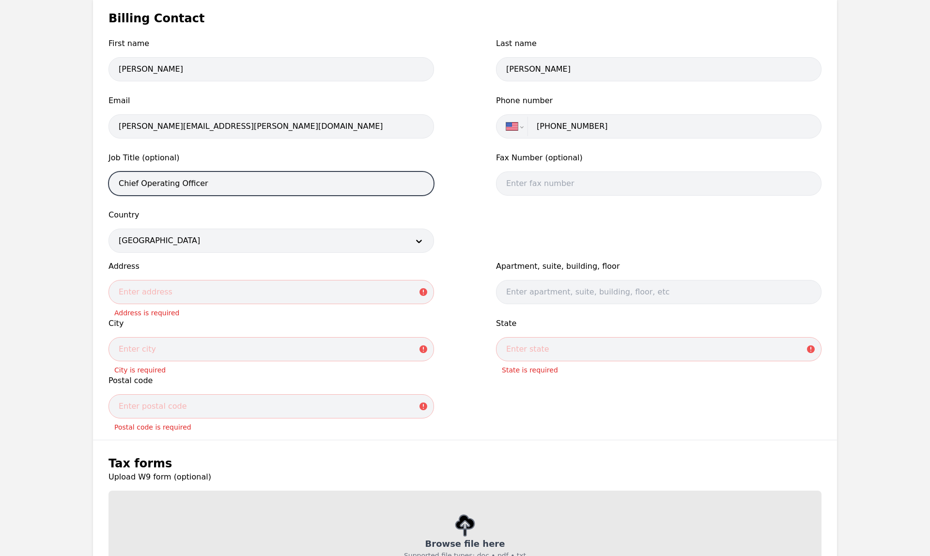
scroll to position [190, 0]
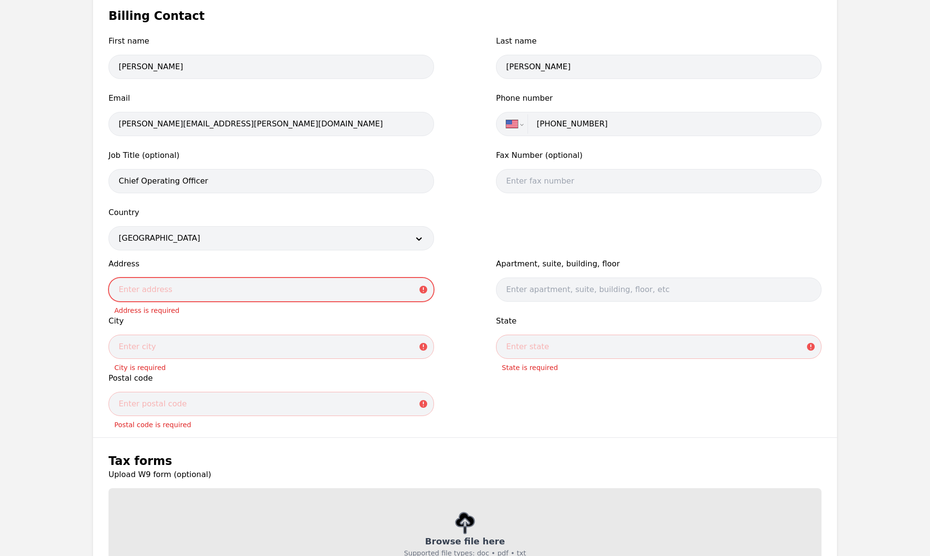
click at [255, 290] on input "text" at bounding box center [270, 289] width 325 height 24
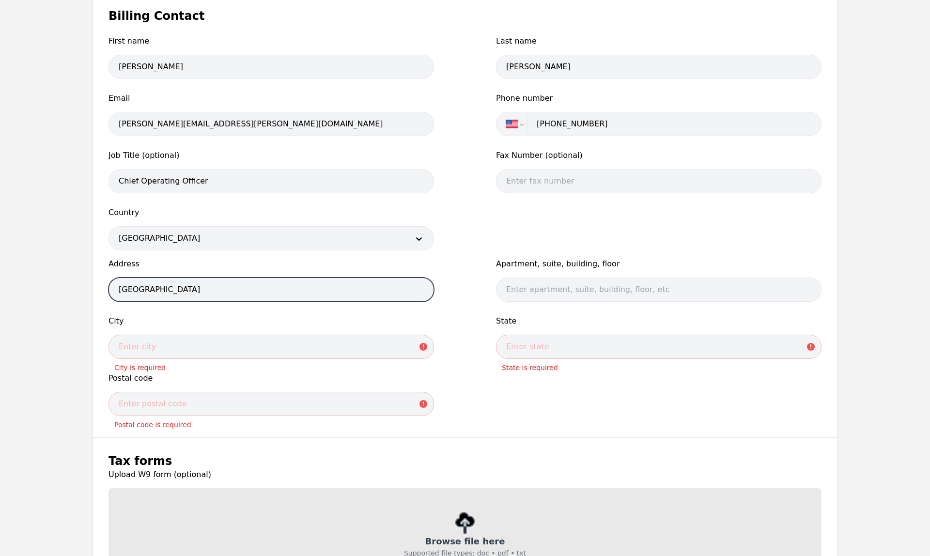
type input "[GEOGRAPHIC_DATA]"
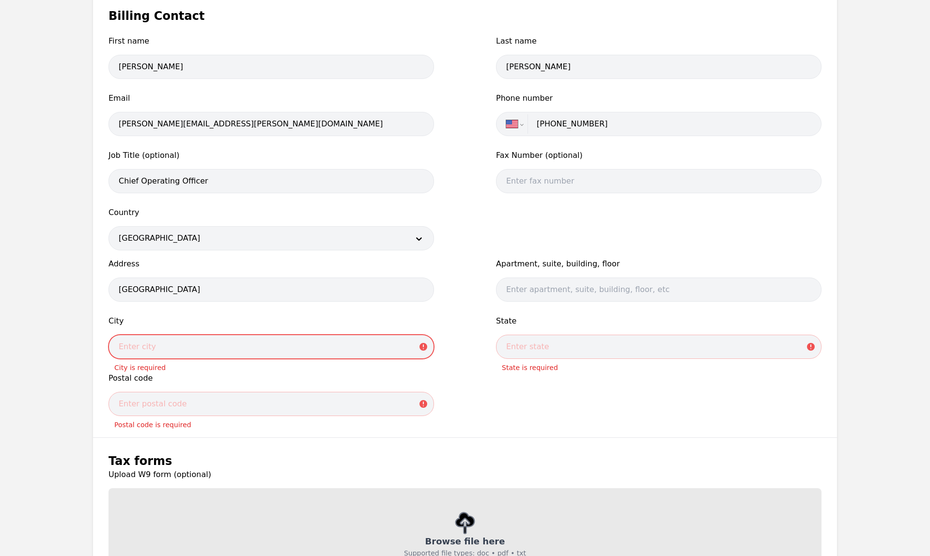
type input "v"
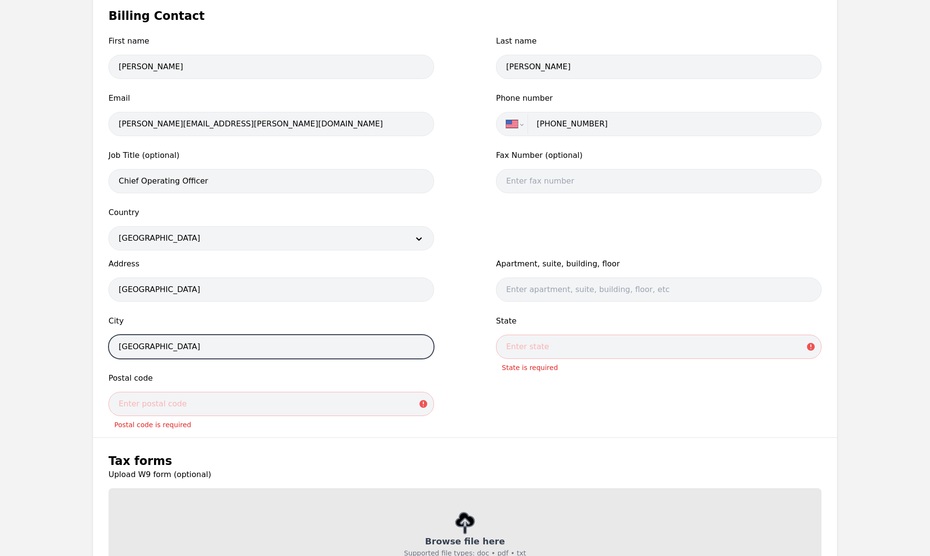
type input "[GEOGRAPHIC_DATA]"
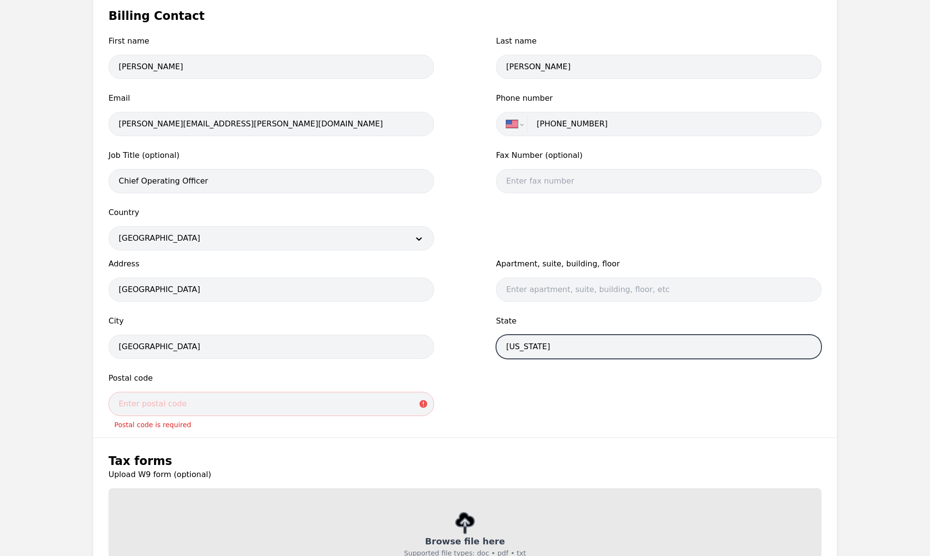
type input "[US_STATE]"
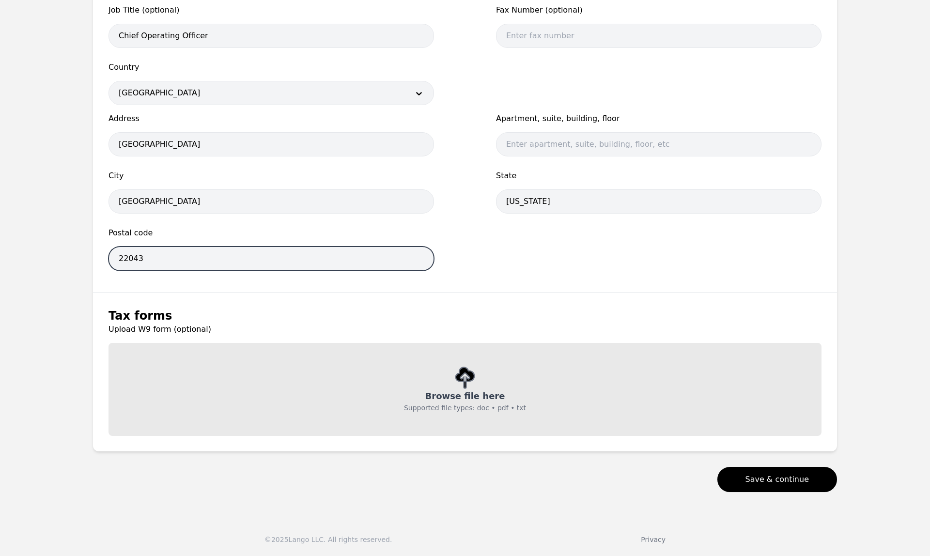
scroll to position [335, 0]
type input "22043"
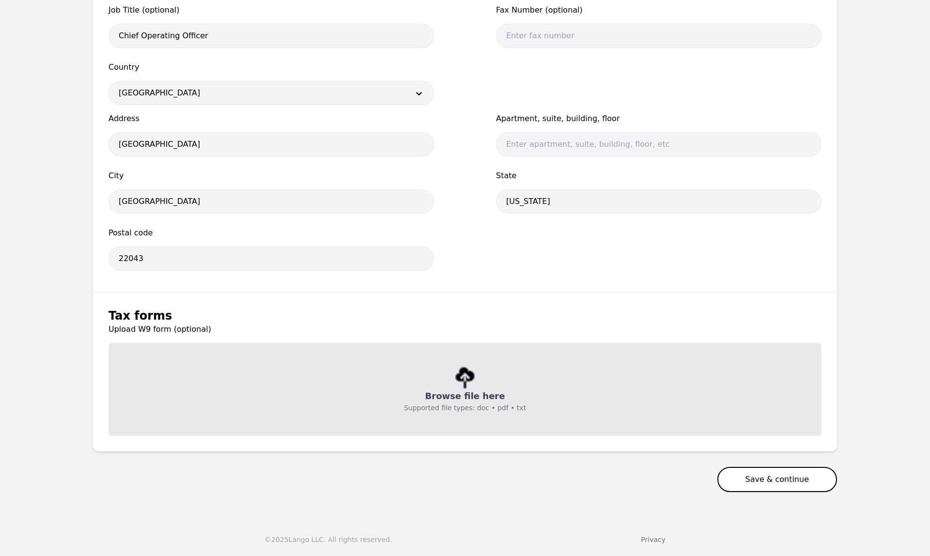
click at [661, 334] on button "Save & continue" at bounding box center [777, 479] width 120 height 25
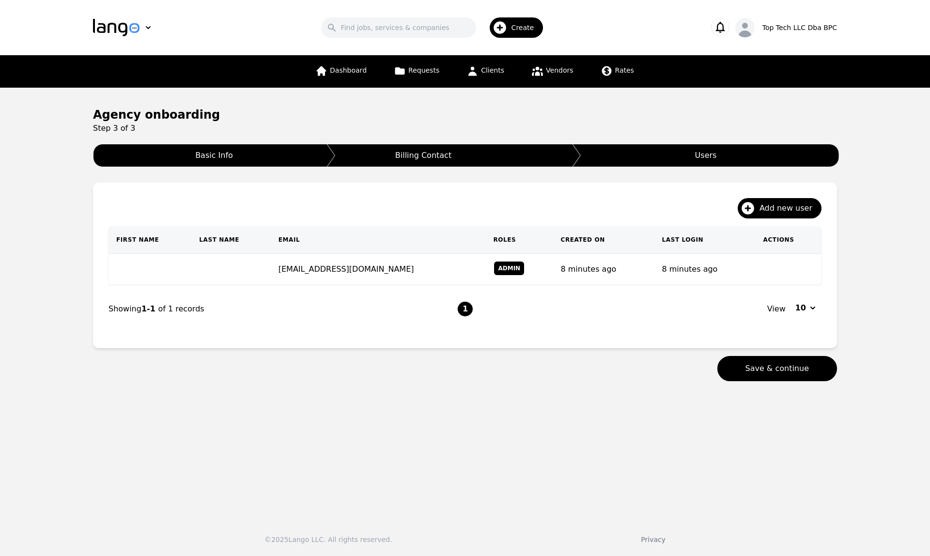
scroll to position [0, 0]
click at [661, 240] on main "Agency onboarding Step 3 of 3 Basic Info Billing Contact Users Add new user Fir…" at bounding box center [465, 300] width 930 height 424
click at [661, 334] on button "Save & continue" at bounding box center [777, 368] width 120 height 25
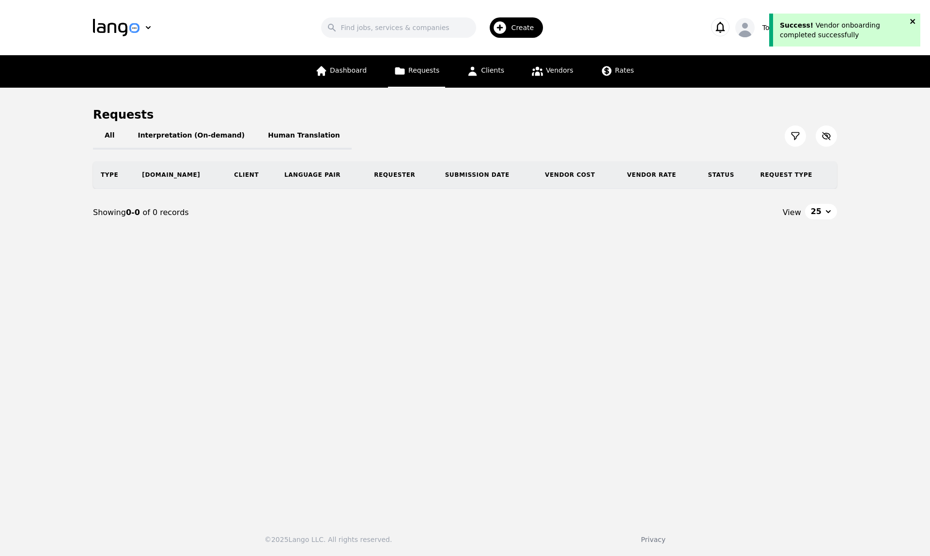
drag, startPoint x: 772, startPoint y: 20, endPoint x: 911, endPoint y: 21, distance: 139.0
click at [661, 21] on icon "close" at bounding box center [912, 21] width 7 height 8
click at [527, 31] on span "Create" at bounding box center [526, 28] width 30 height 10
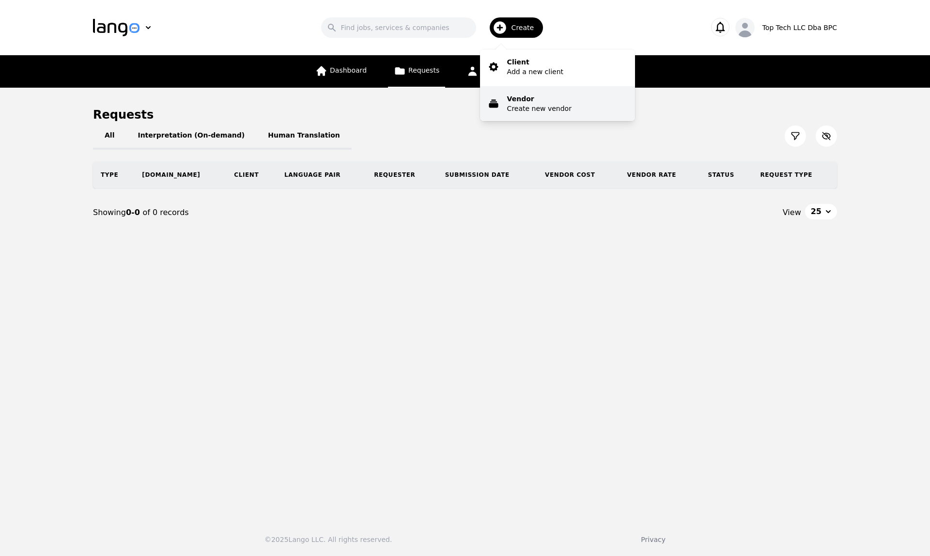
click at [595, 94] on button "Vendor Create new vendor" at bounding box center [557, 103] width 155 height 35
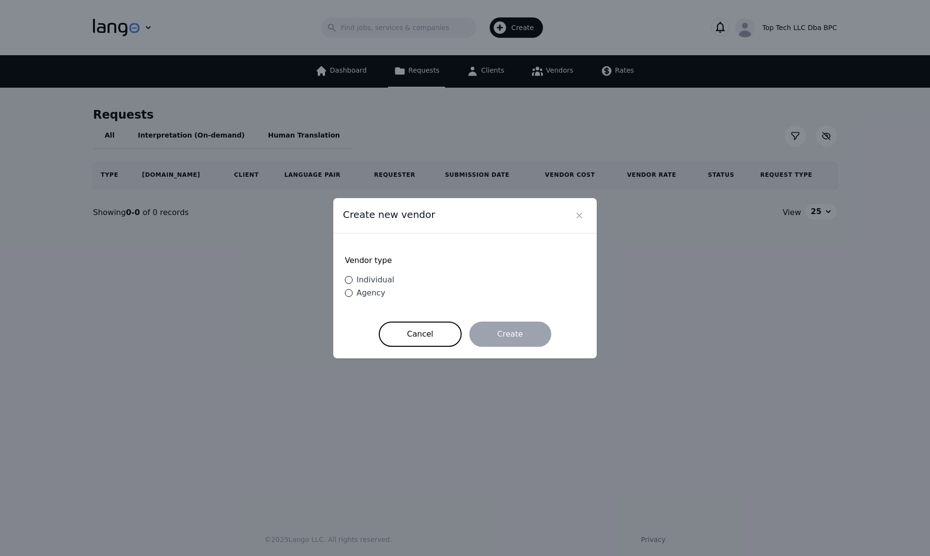
click at [349, 279] on input "Individual" at bounding box center [349, 280] width 8 height 8
radio input "true"
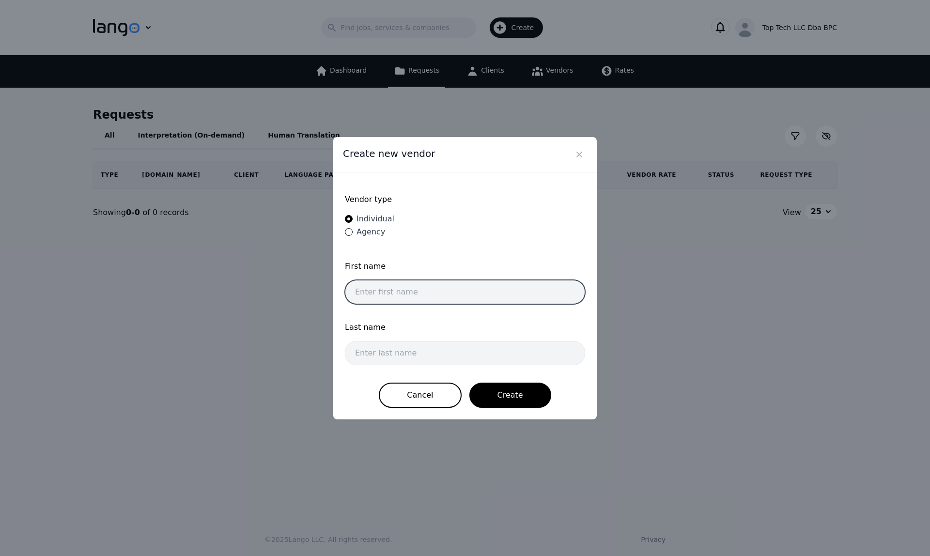
click at [409, 291] on input "text" at bounding box center [465, 292] width 240 height 24
type input "[PERSON_NAME]"
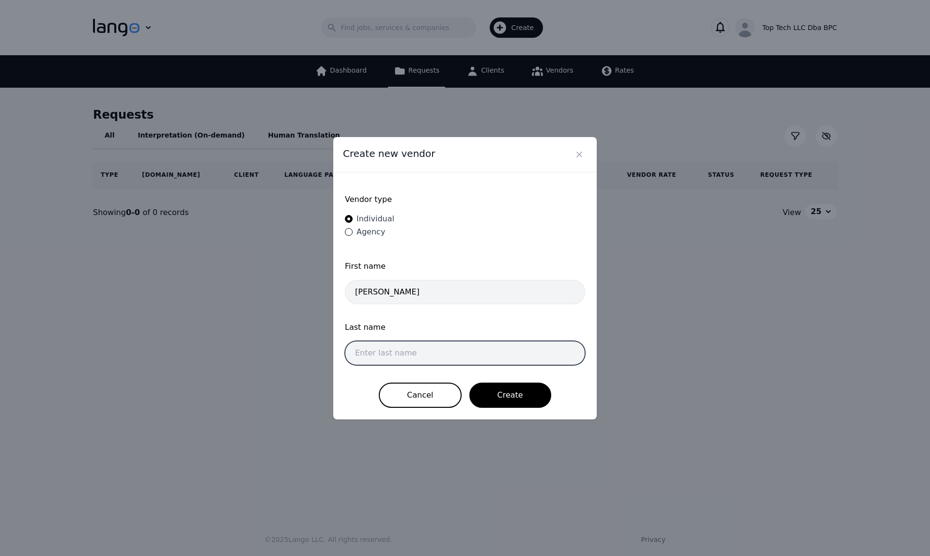
click at [466, 334] on input "text" at bounding box center [465, 353] width 240 height 24
type input "[PERSON_NAME]"
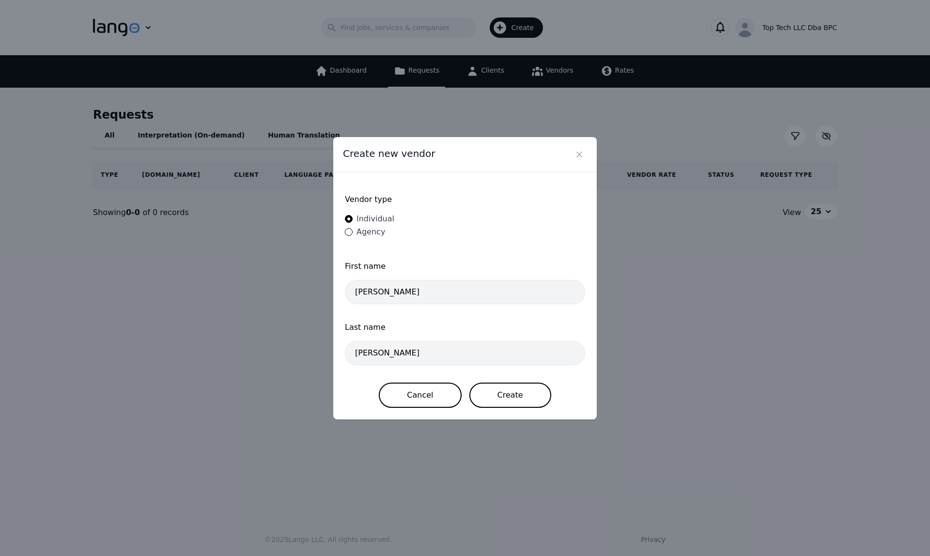
click at [513, 334] on button "Create" at bounding box center [510, 395] width 82 height 25
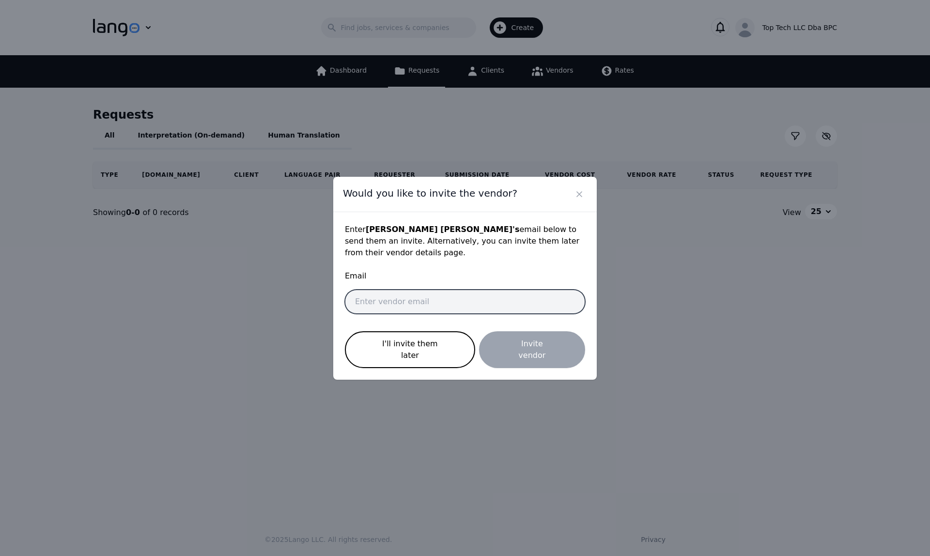
click at [497, 308] on input "email" at bounding box center [465, 302] width 240 height 24
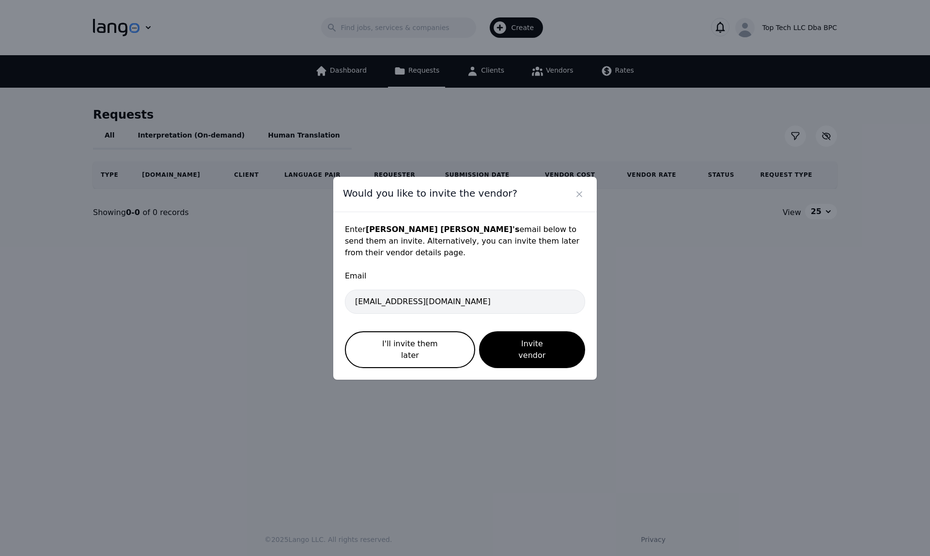
click at [461, 304] on input "[EMAIL_ADDRESS][DOMAIN_NAME]" at bounding box center [465, 302] width 240 height 24
type input "k"
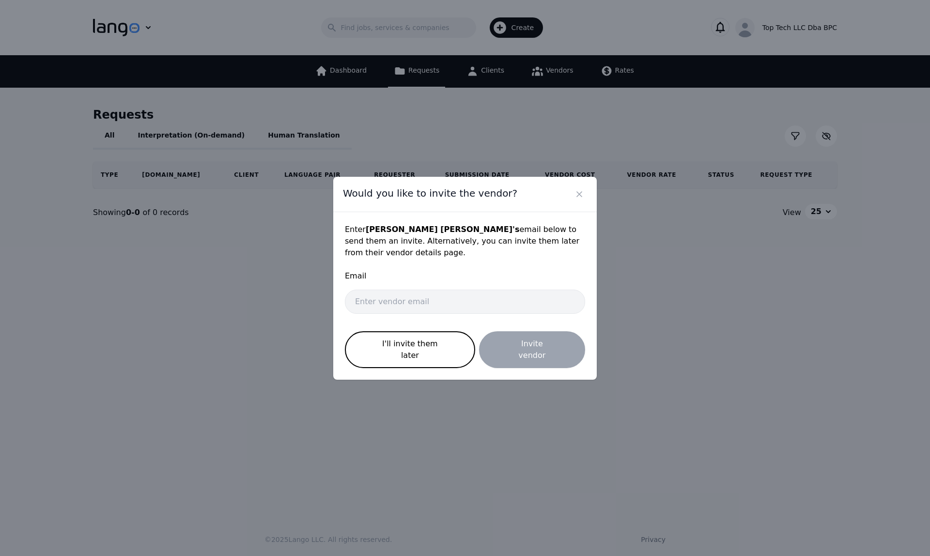
click at [434, 301] on input "email" at bounding box center [465, 302] width 240 height 24
type input "s"
type input "ks-"
type input "[EMAIL_ADDRESS][DOMAIN_NAME]"
click at [518, 334] on button "Invite vendor" at bounding box center [532, 349] width 106 height 37
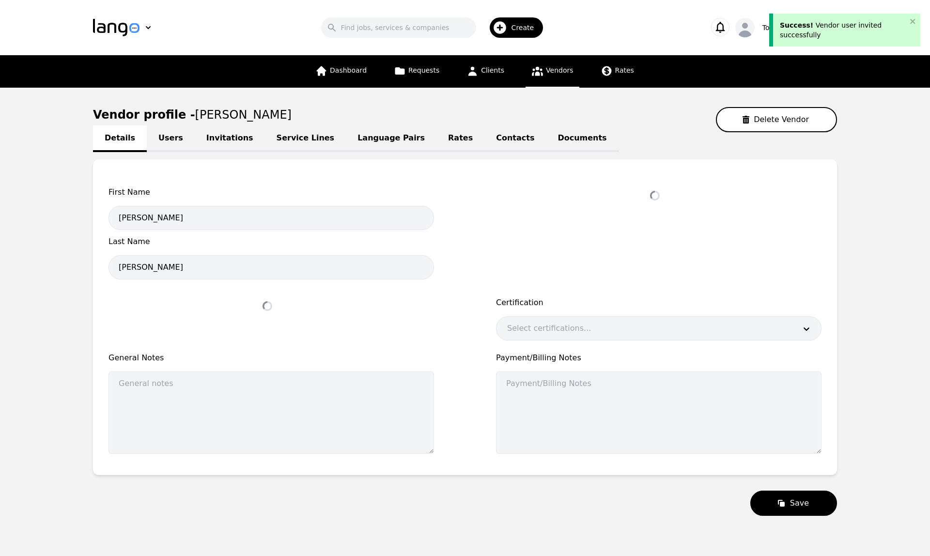
select select "active"
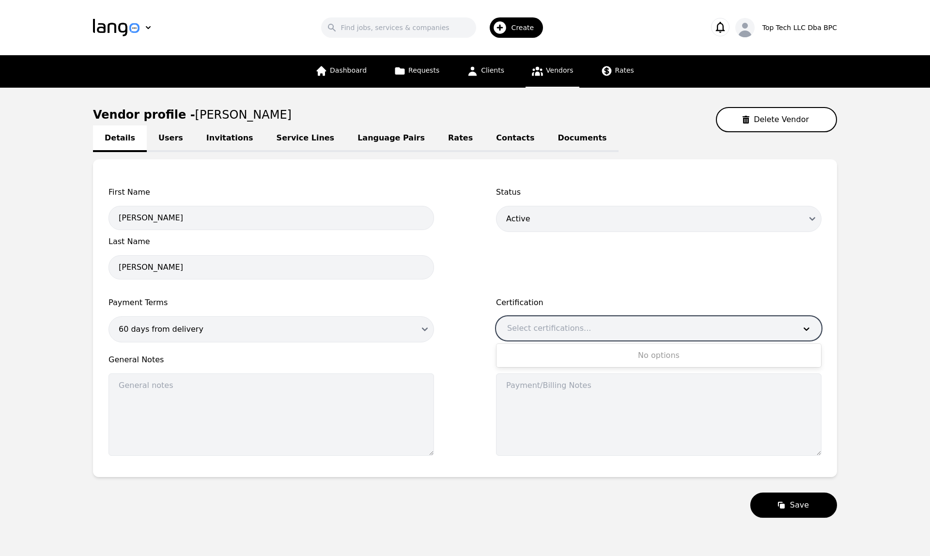
click at [558, 332] on div "Select certifications..." at bounding box center [643, 328] width 293 height 23
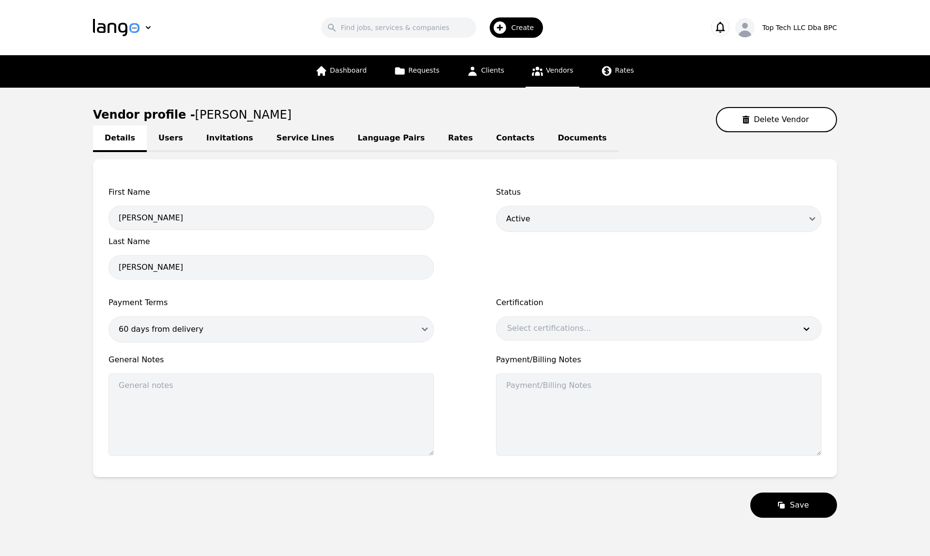
click at [461, 279] on div "First Name [PERSON_NAME] Last Name [PERSON_NAME] Status Disabled Draft Active P…" at bounding box center [464, 323] width 713 height 275
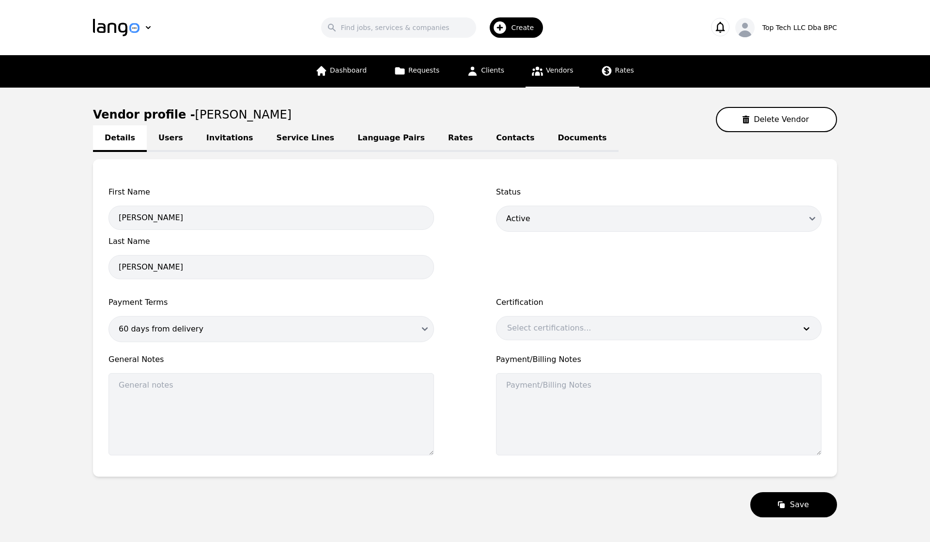
click at [26, 162] on main "Vendor profile - [PERSON_NAME] Delete Vendor Details Users Invitations Service …" at bounding box center [465, 312] width 930 height 449
click at [661, 29] on icon "button" at bounding box center [720, 27] width 14 height 14
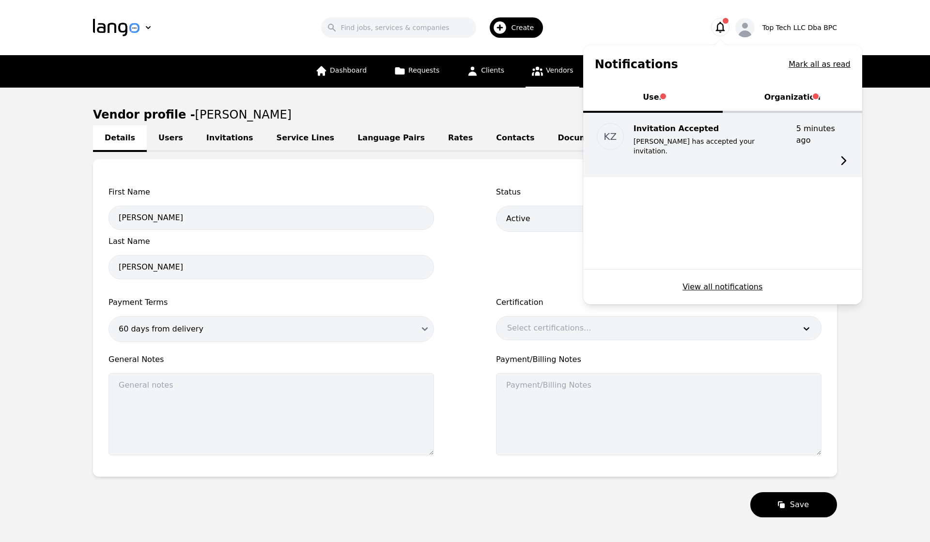
click at [661, 138] on p "[PERSON_NAME] has accepted your invitation." at bounding box center [710, 146] width 155 height 19
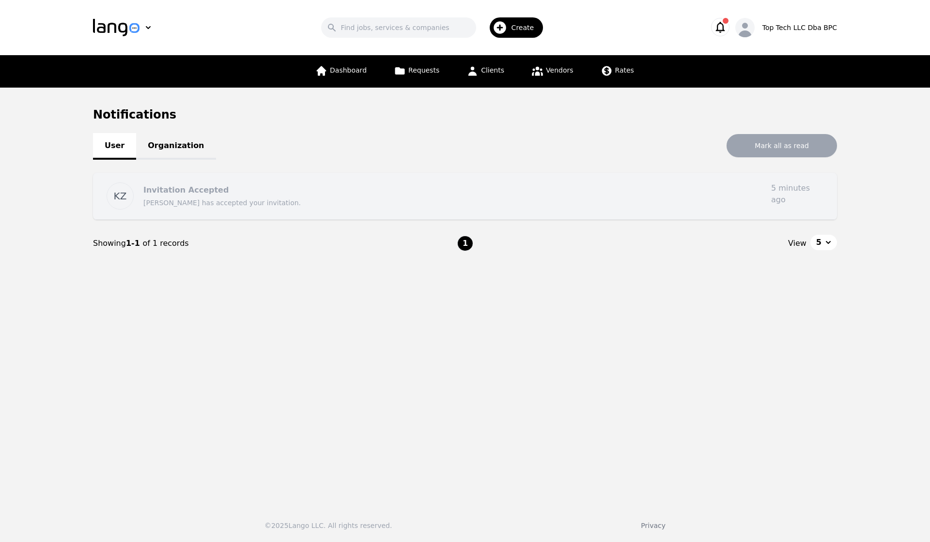
click at [290, 189] on div "Invitation Accepted" at bounding box center [453, 191] width 620 height 12
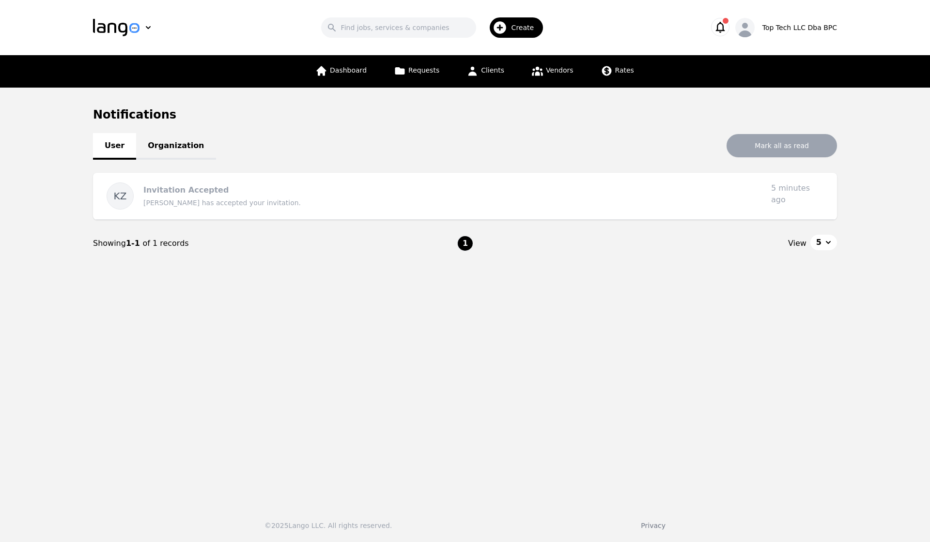
click at [169, 148] on link "Organization" at bounding box center [175, 146] width 79 height 27
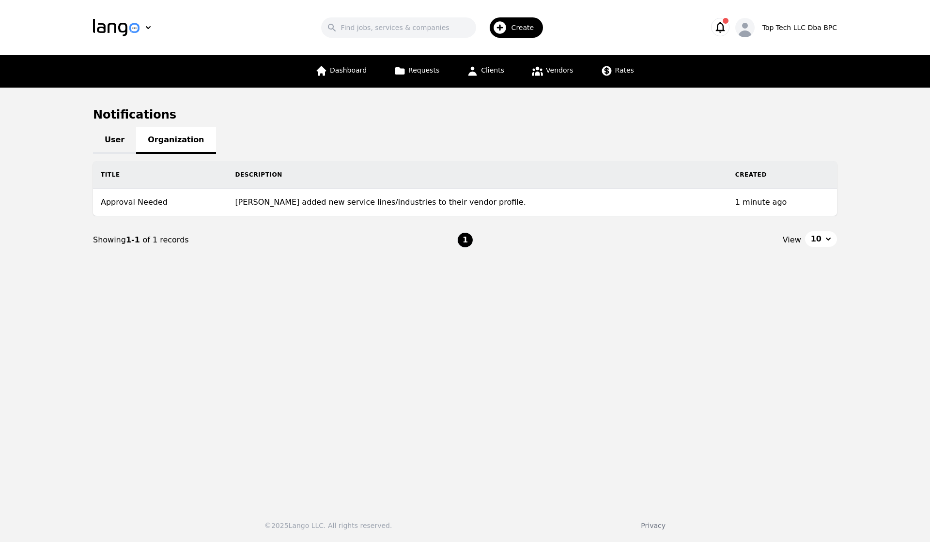
click at [314, 202] on td "[PERSON_NAME] added new service lines/industries to their vendor profile." at bounding box center [477, 203] width 500 height 28
click at [661, 203] on time "1 minute ago" at bounding box center [761, 202] width 52 height 9
click at [614, 193] on td "[PERSON_NAME] added new service lines/industries to their vendor profile." at bounding box center [477, 203] width 500 height 28
click at [541, 169] on th "Description" at bounding box center [477, 175] width 500 height 28
click at [286, 200] on td "[PERSON_NAME] added new service lines/industries to their vendor profile." at bounding box center [477, 203] width 500 height 28
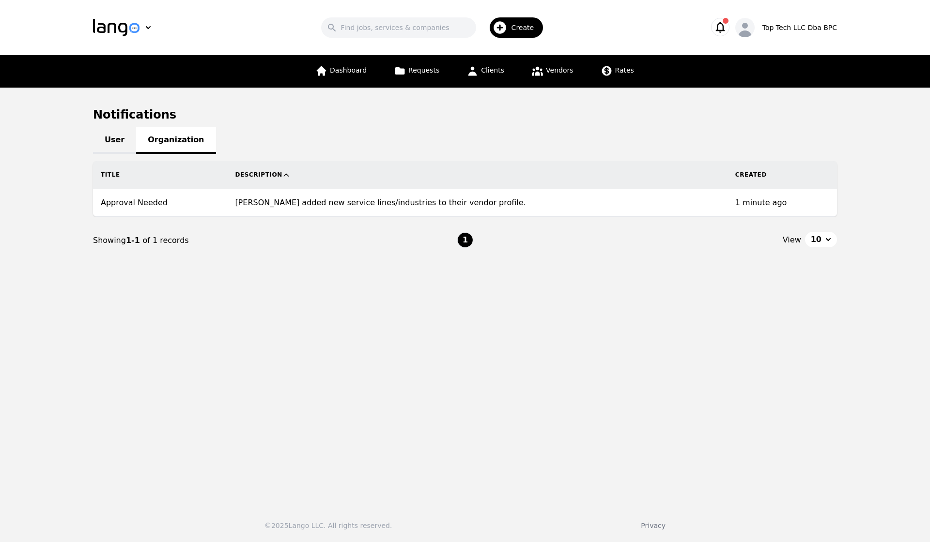
click at [661, 27] on icon "button" at bounding box center [719, 27] width 9 height 11
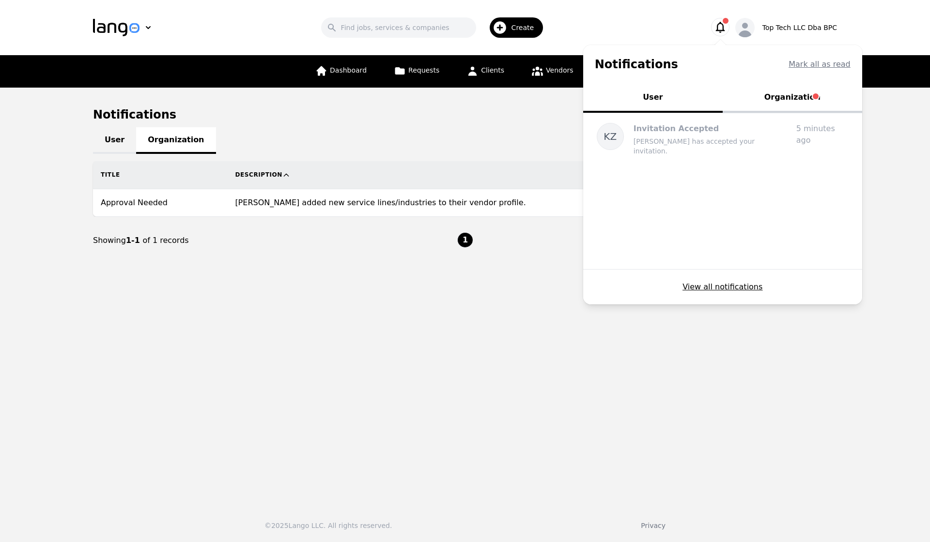
click at [661, 98] on button "Organization" at bounding box center [792, 98] width 139 height 29
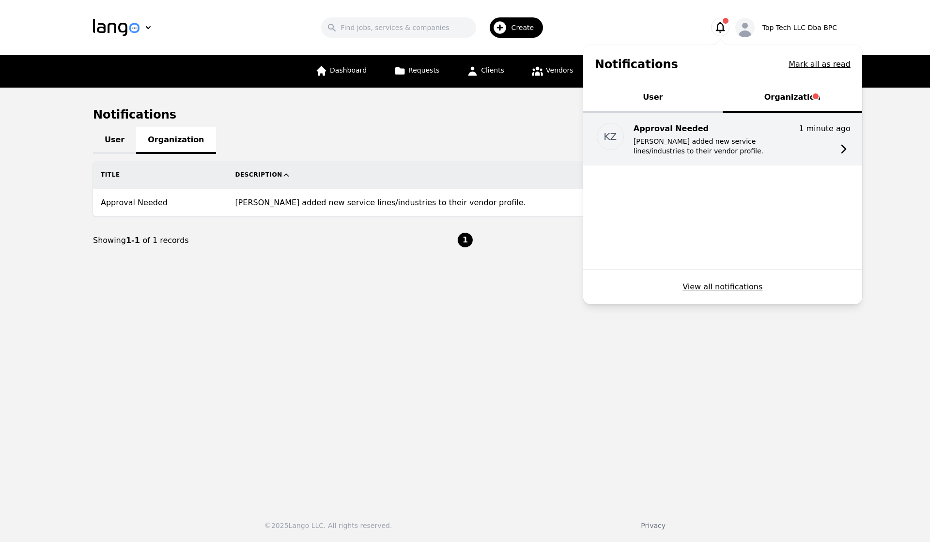
click at [661, 132] on p "Approval Needed" at bounding box center [710, 129] width 155 height 12
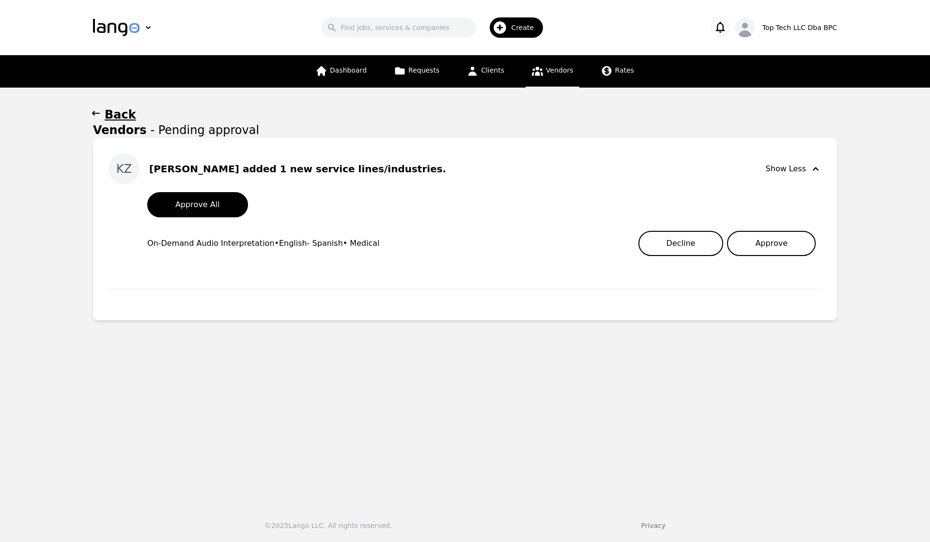
click at [661, 241] on button "Approve" at bounding box center [771, 243] width 89 height 25
